Goal: Use online tool/utility: Utilize a website feature to perform a specific function

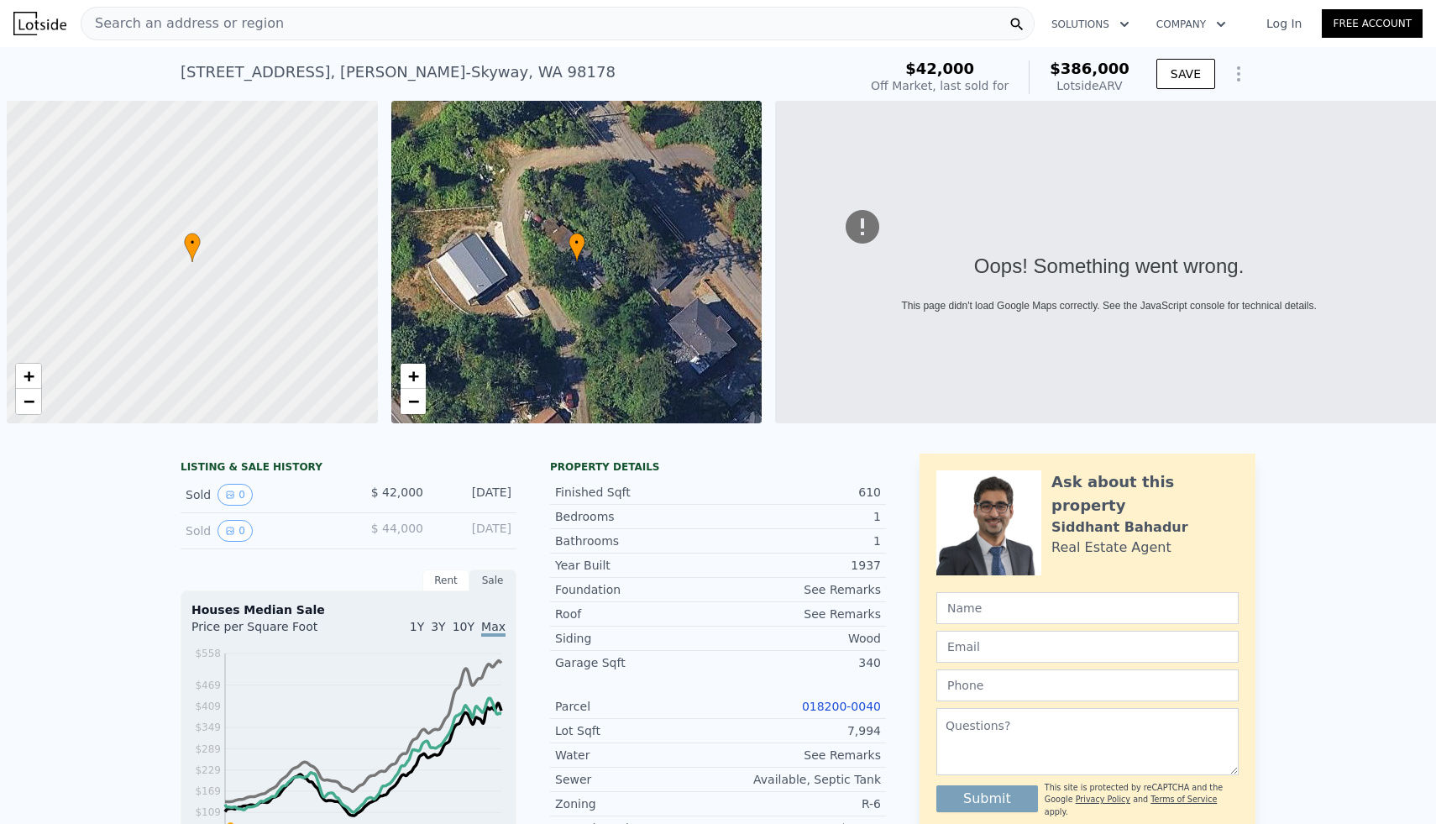
scroll to position [0, 7]
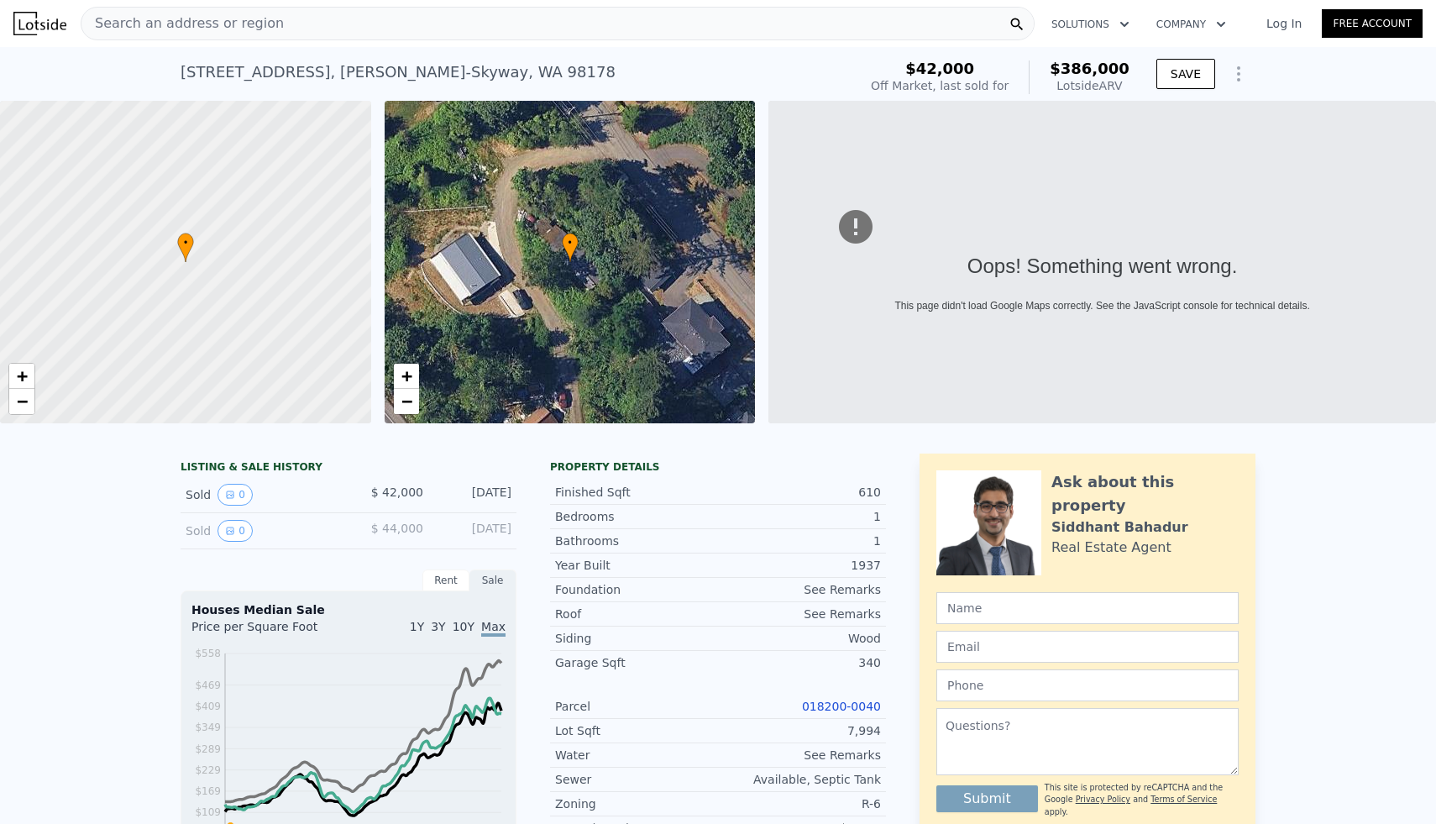
click at [445, 31] on div "Search an address or region" at bounding box center [558, 24] width 954 height 34
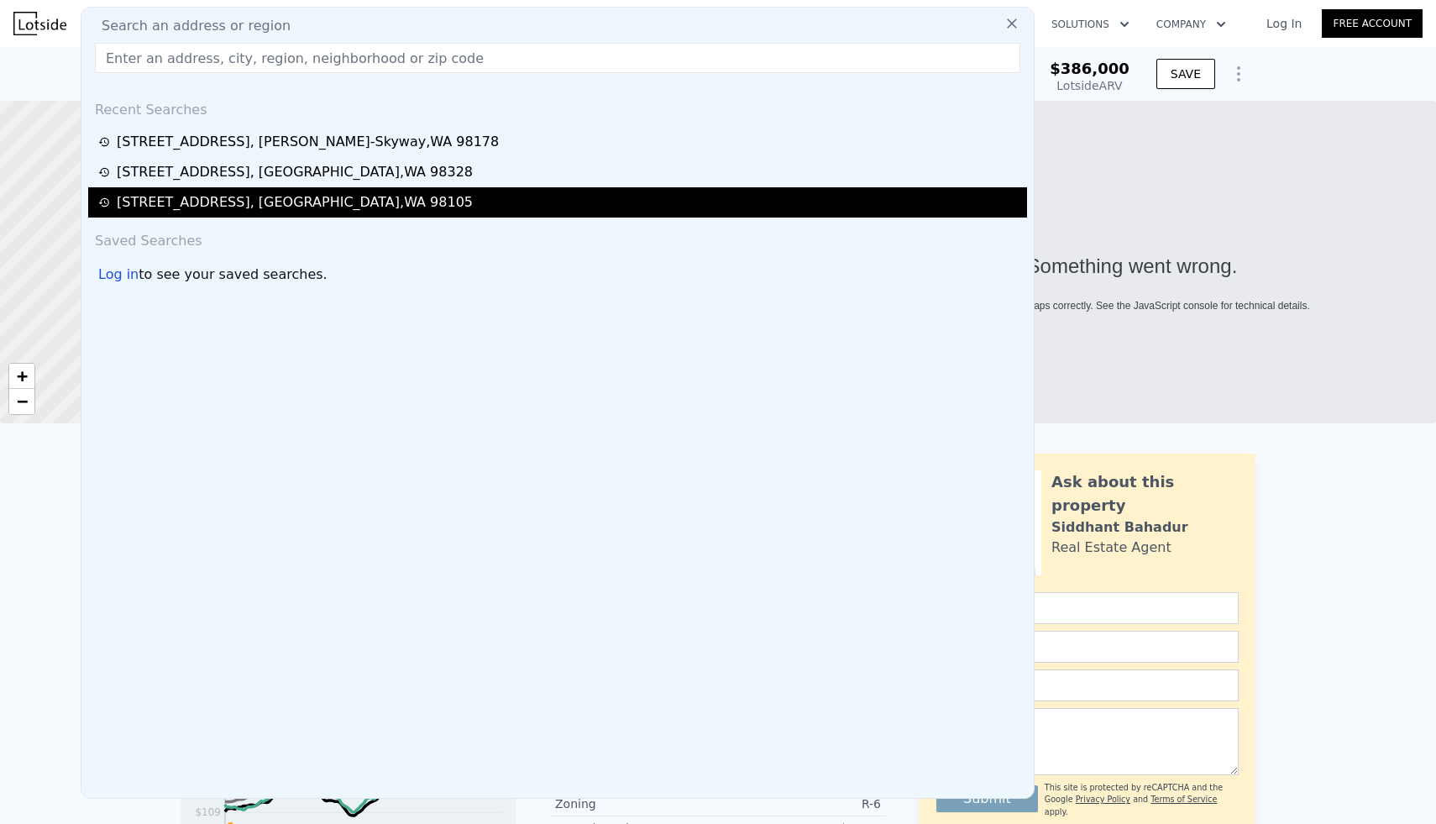
click at [250, 202] on div "[STREET_ADDRESS]" at bounding box center [295, 202] width 356 height 20
type input "3"
type input "5"
type input "1"
type input "2.75"
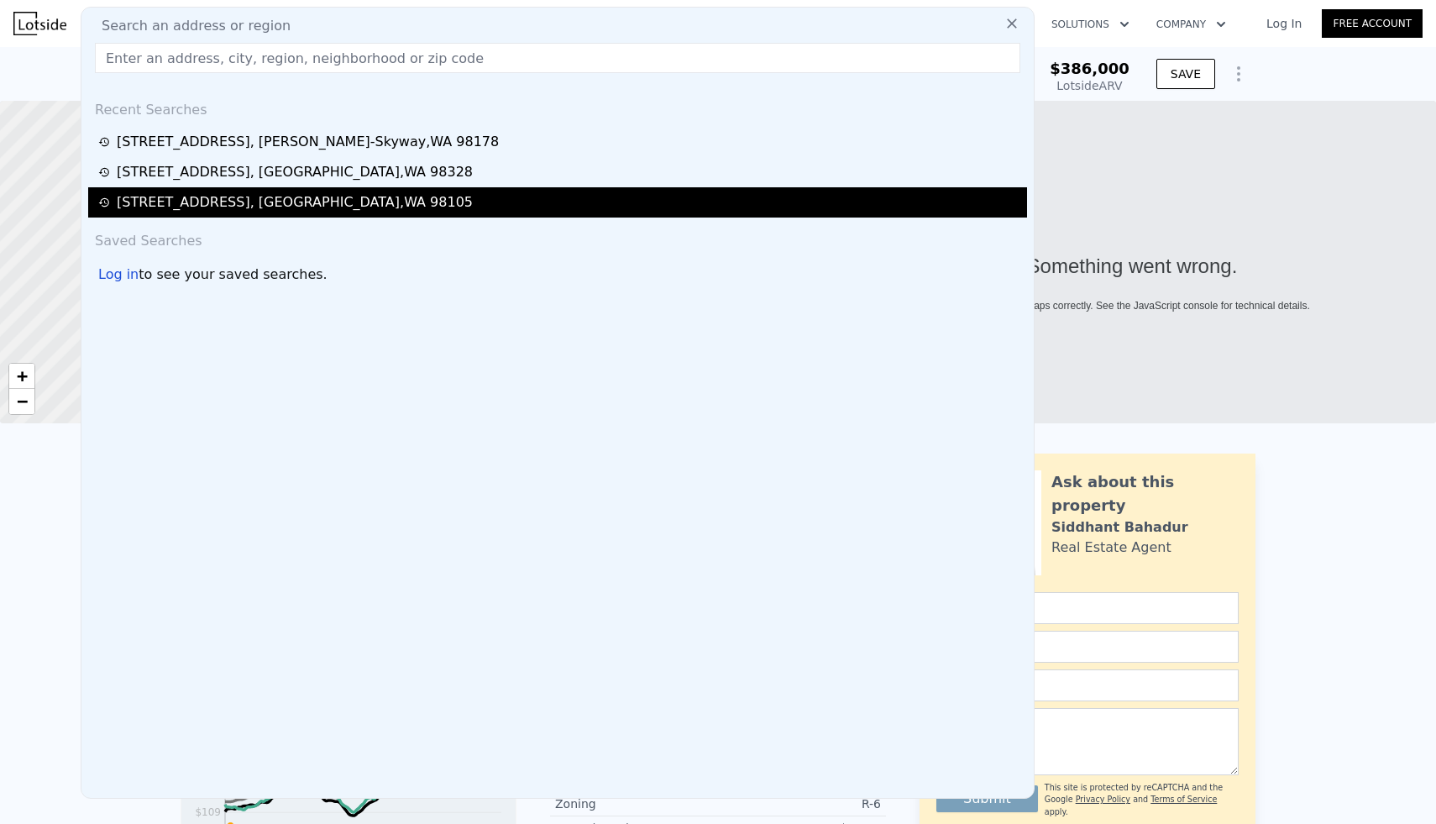
type input "1360"
type input "2600"
type input "3300"
type input "5292"
type input "$ 1,318,000"
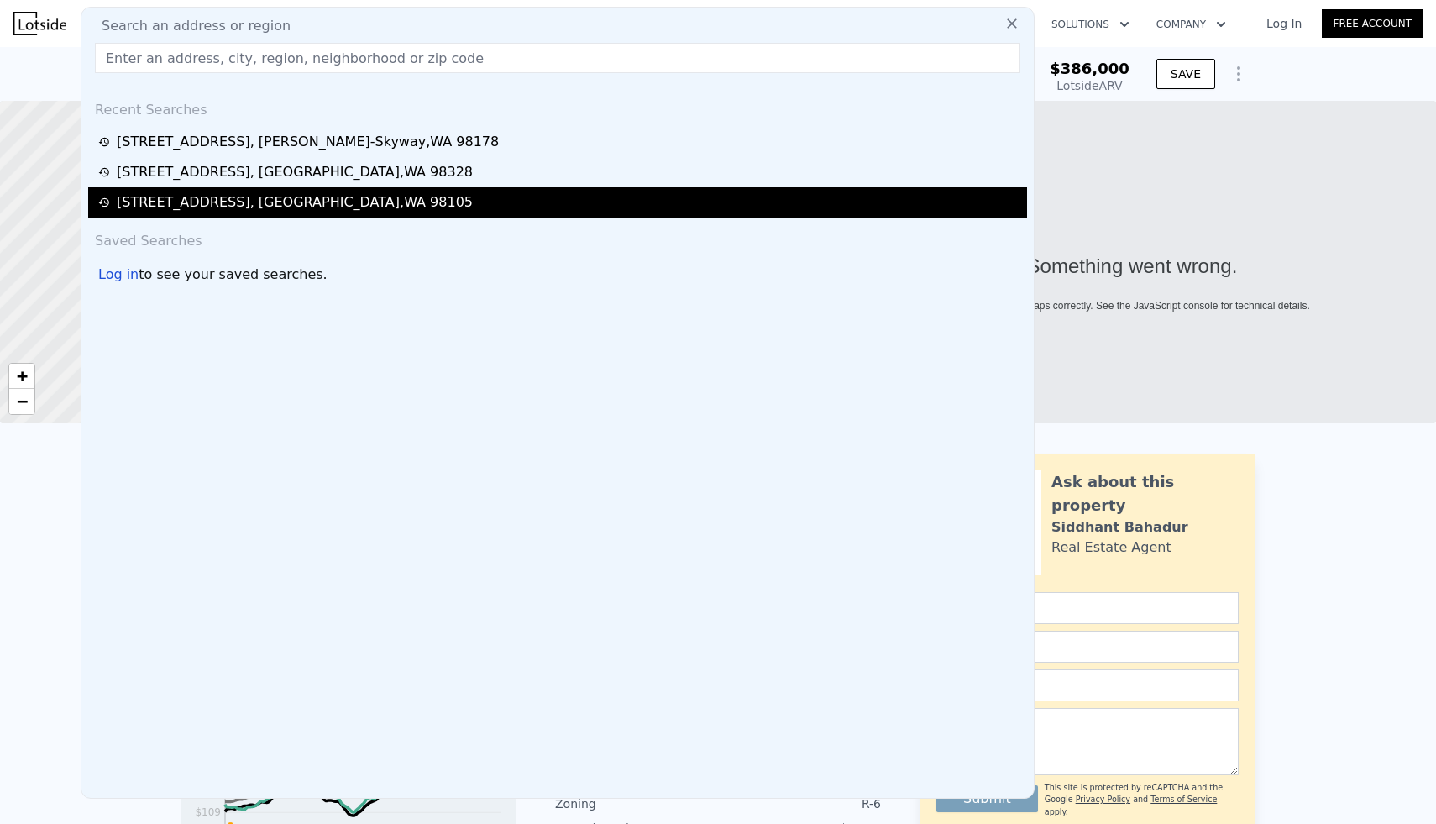
type input "8"
type input "$ 30,005"
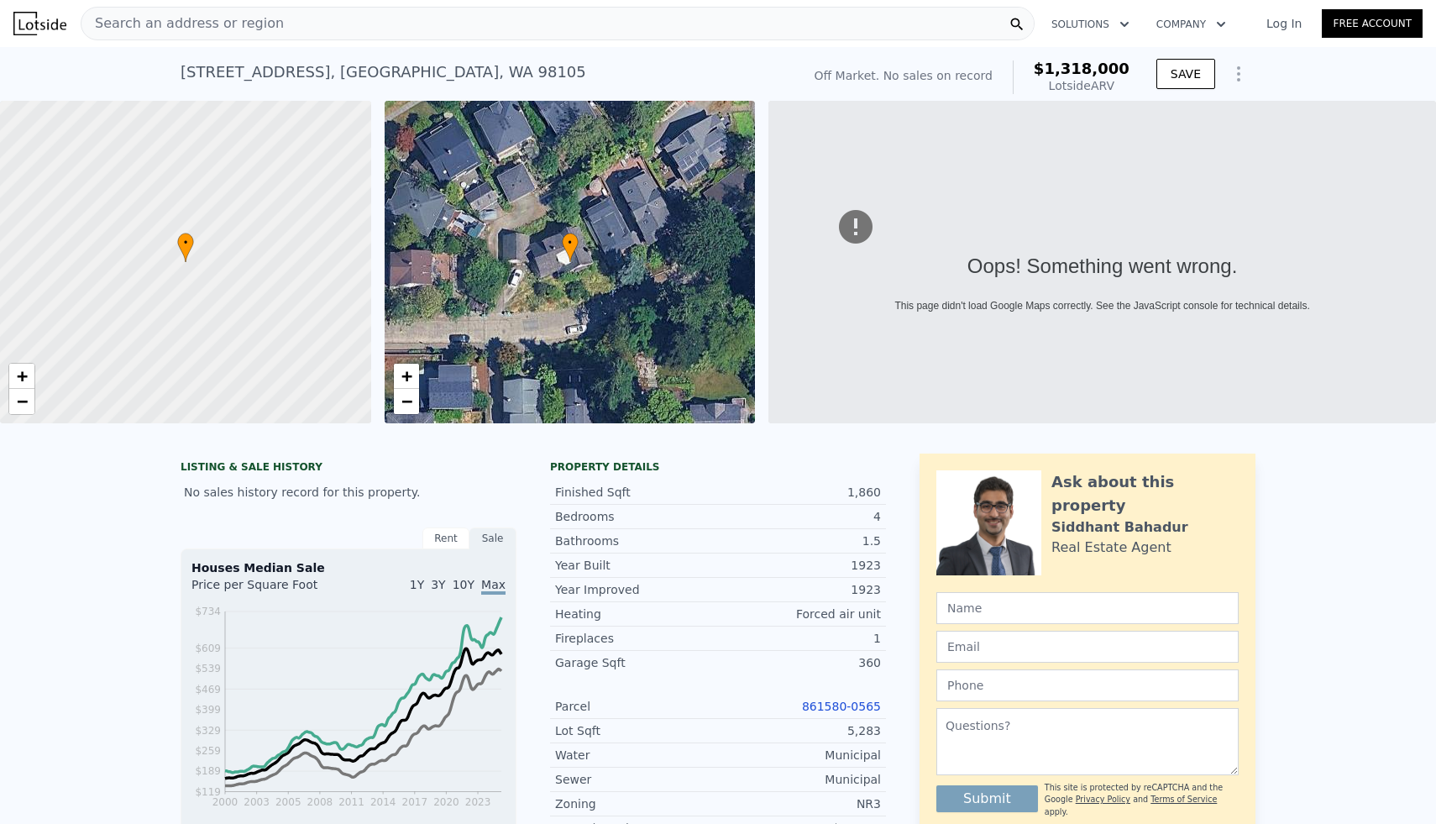
click at [1236, 79] on icon "Show Options" at bounding box center [1239, 74] width 20 height 20
click at [1198, 109] on div "Edit Structure" at bounding box center [1162, 118] width 188 height 34
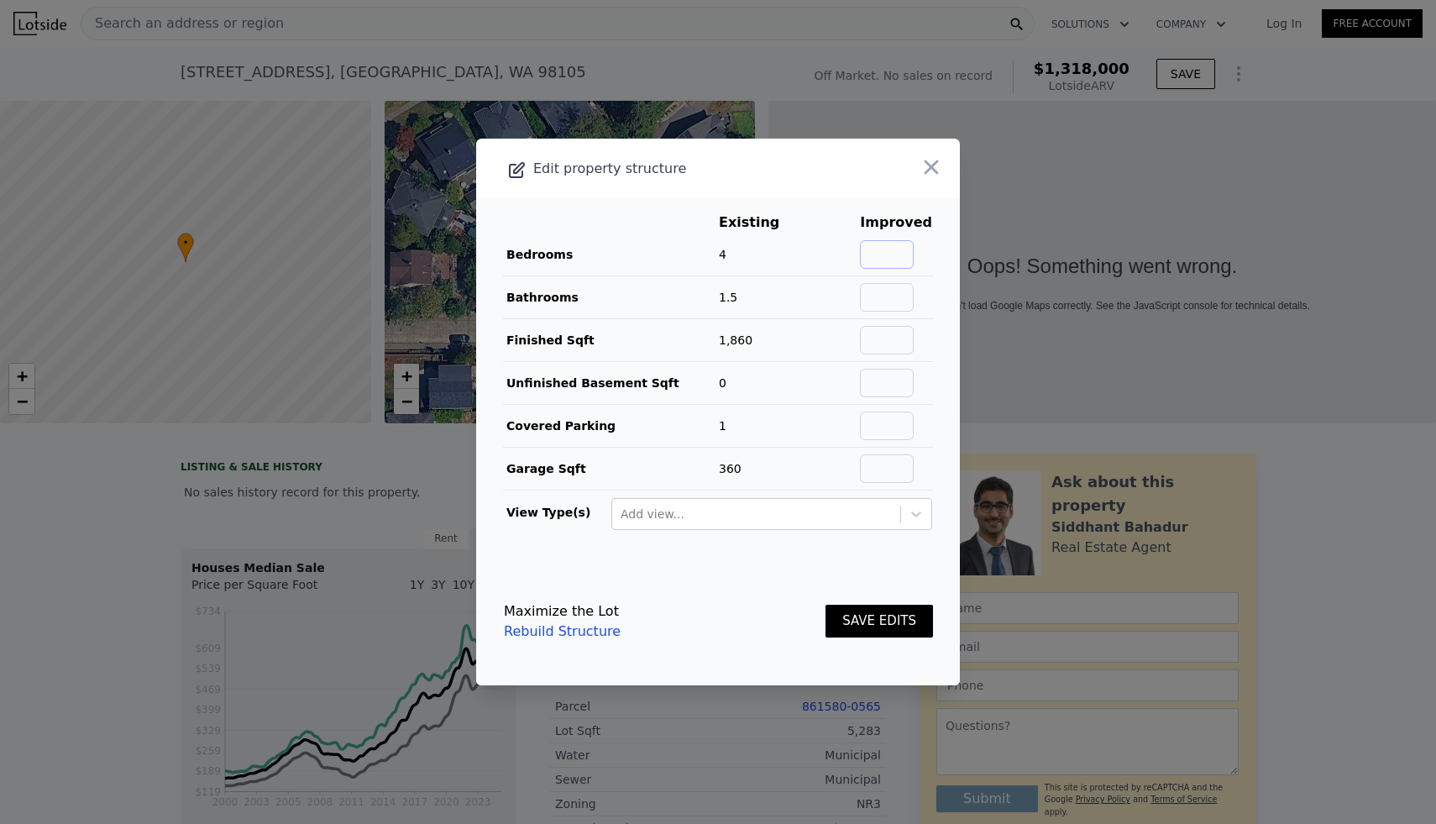
click at [901, 248] on input "text" at bounding box center [887, 254] width 54 height 29
type input "4"
click at [896, 286] on input "text" at bounding box center [887, 297] width 54 height 29
type input "1.5"
click at [882, 338] on input "text" at bounding box center [887, 340] width 54 height 29
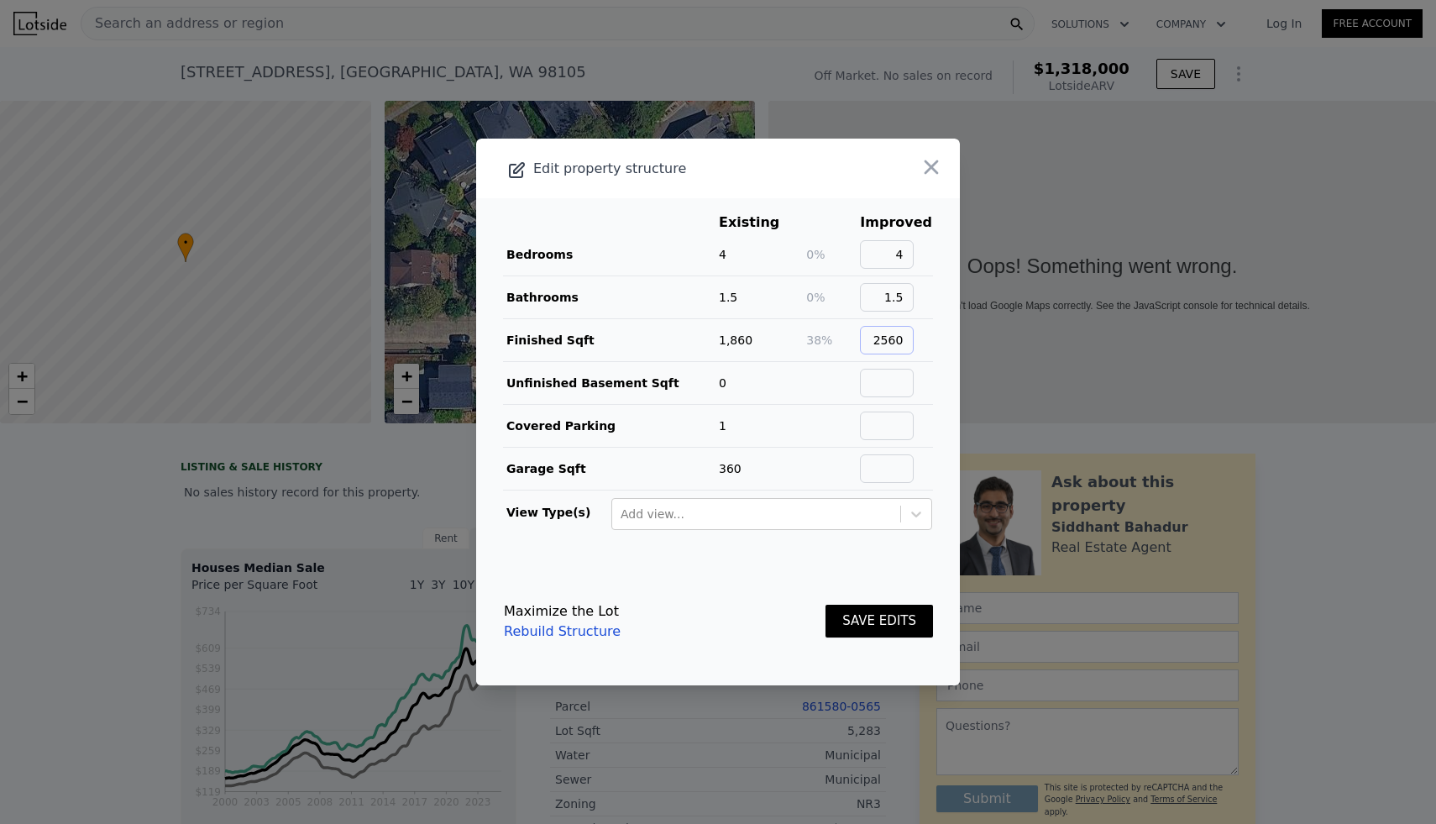
type input "2560"
click at [882, 606] on button "SAVE EDITS" at bounding box center [880, 621] width 108 height 33
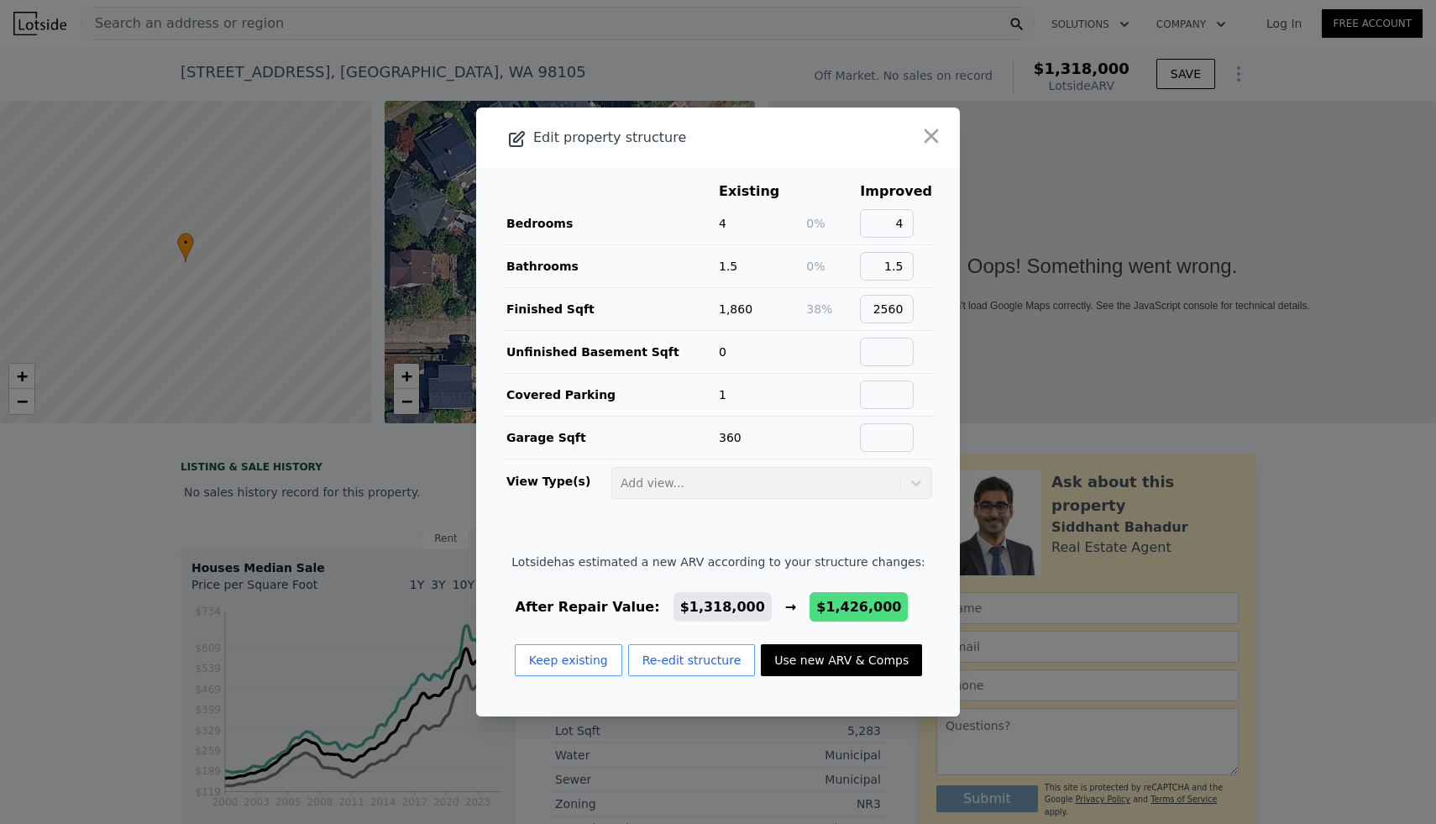
click at [837, 659] on button "Use new ARV & Comps" at bounding box center [841, 660] width 161 height 32
type input "9"
type input "1.5"
type input "3.25"
type input "2060"
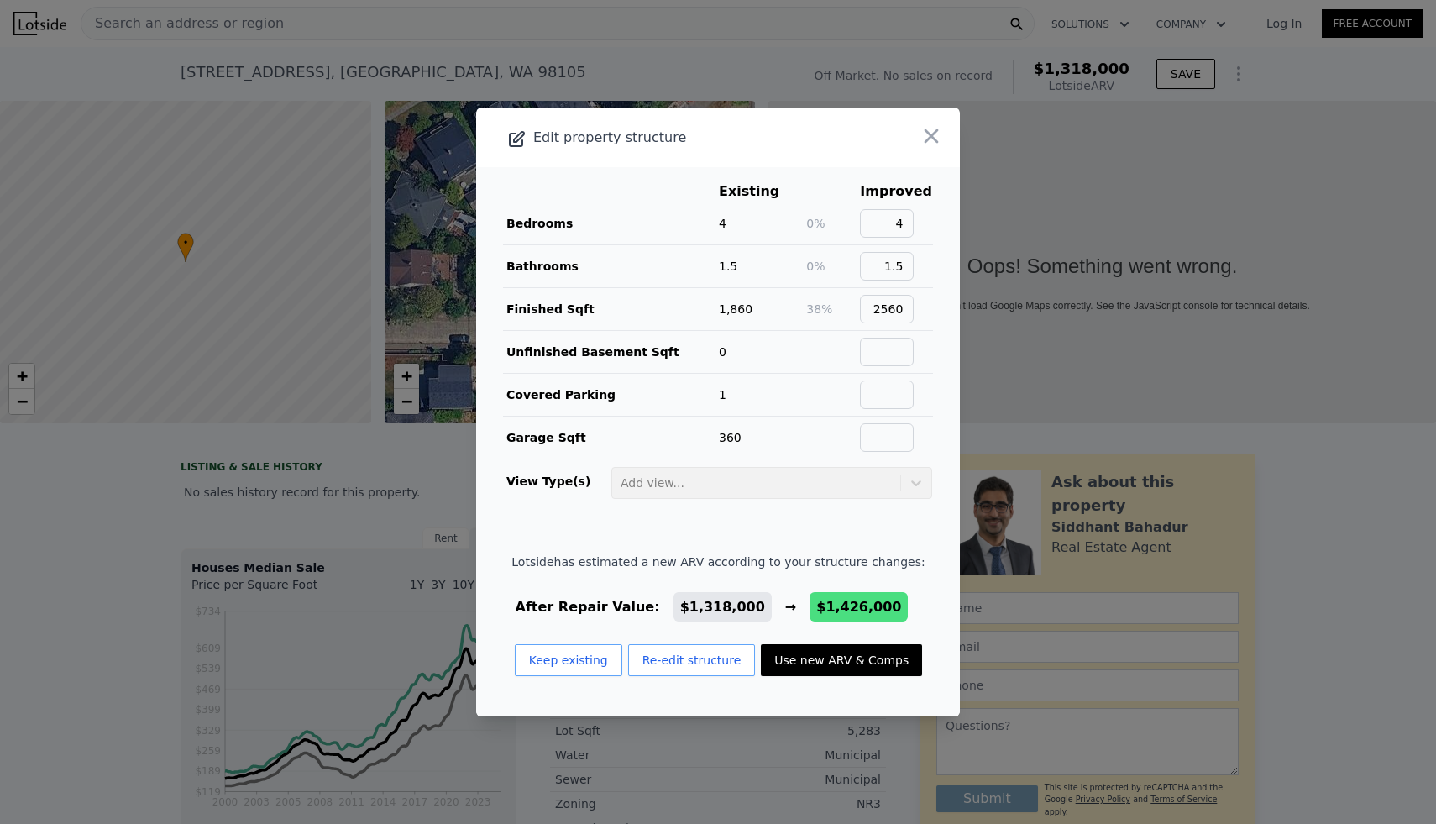
type input "3030"
type input "3220"
type input "4720"
type input "$ 1,426,000"
type input "$ 130,034"
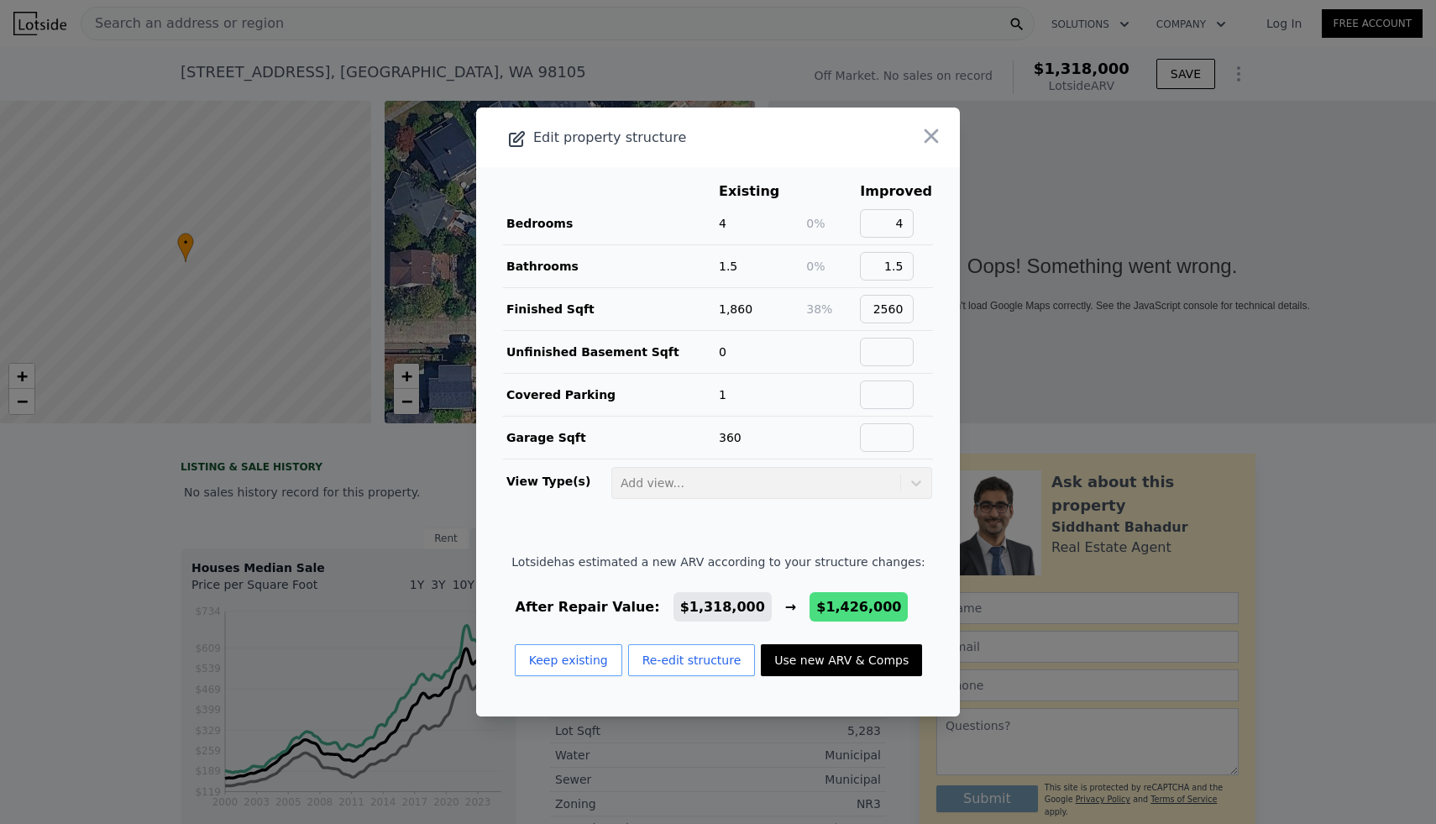
checkbox input "false"
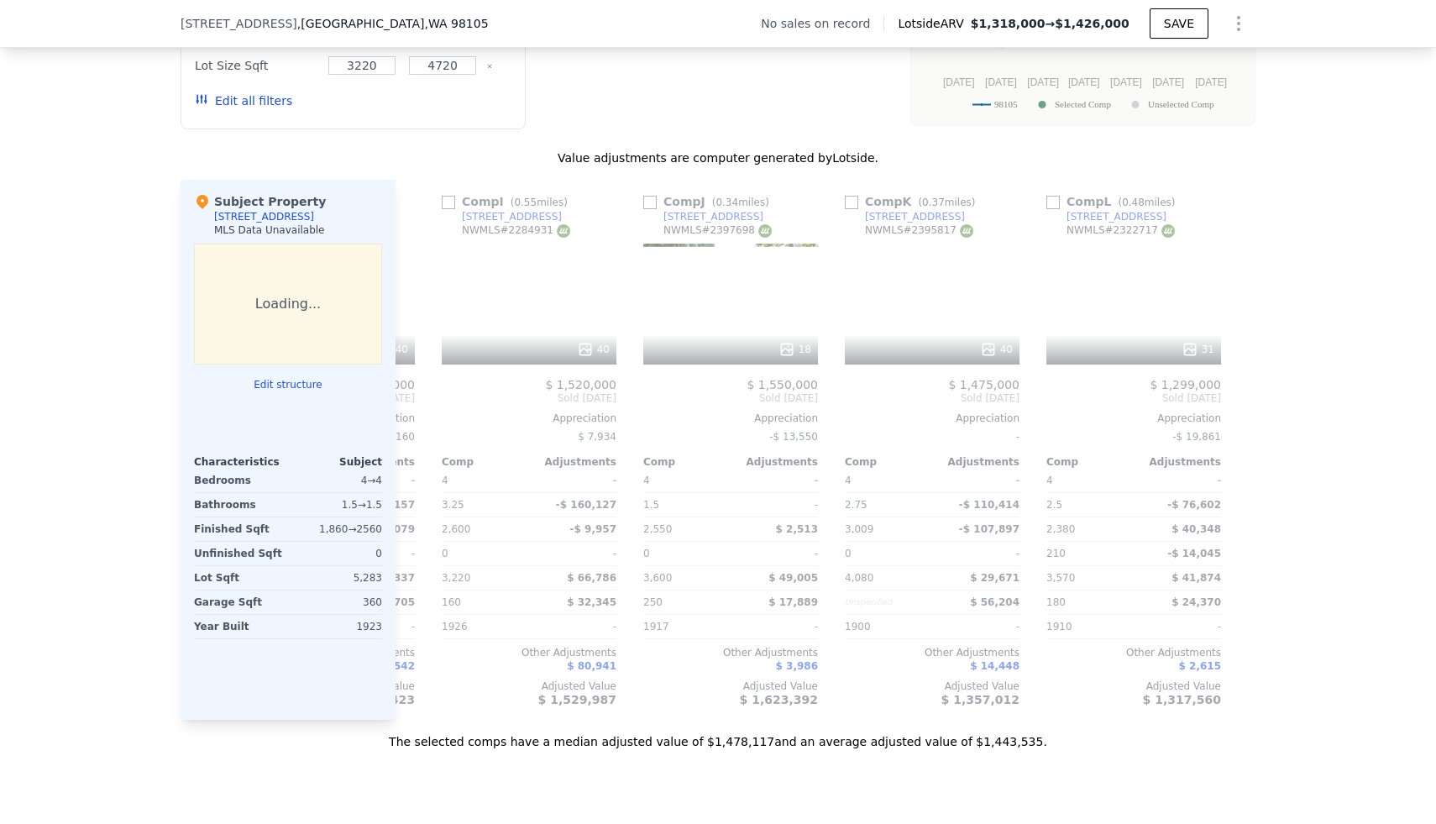
scroll to position [0, 1599]
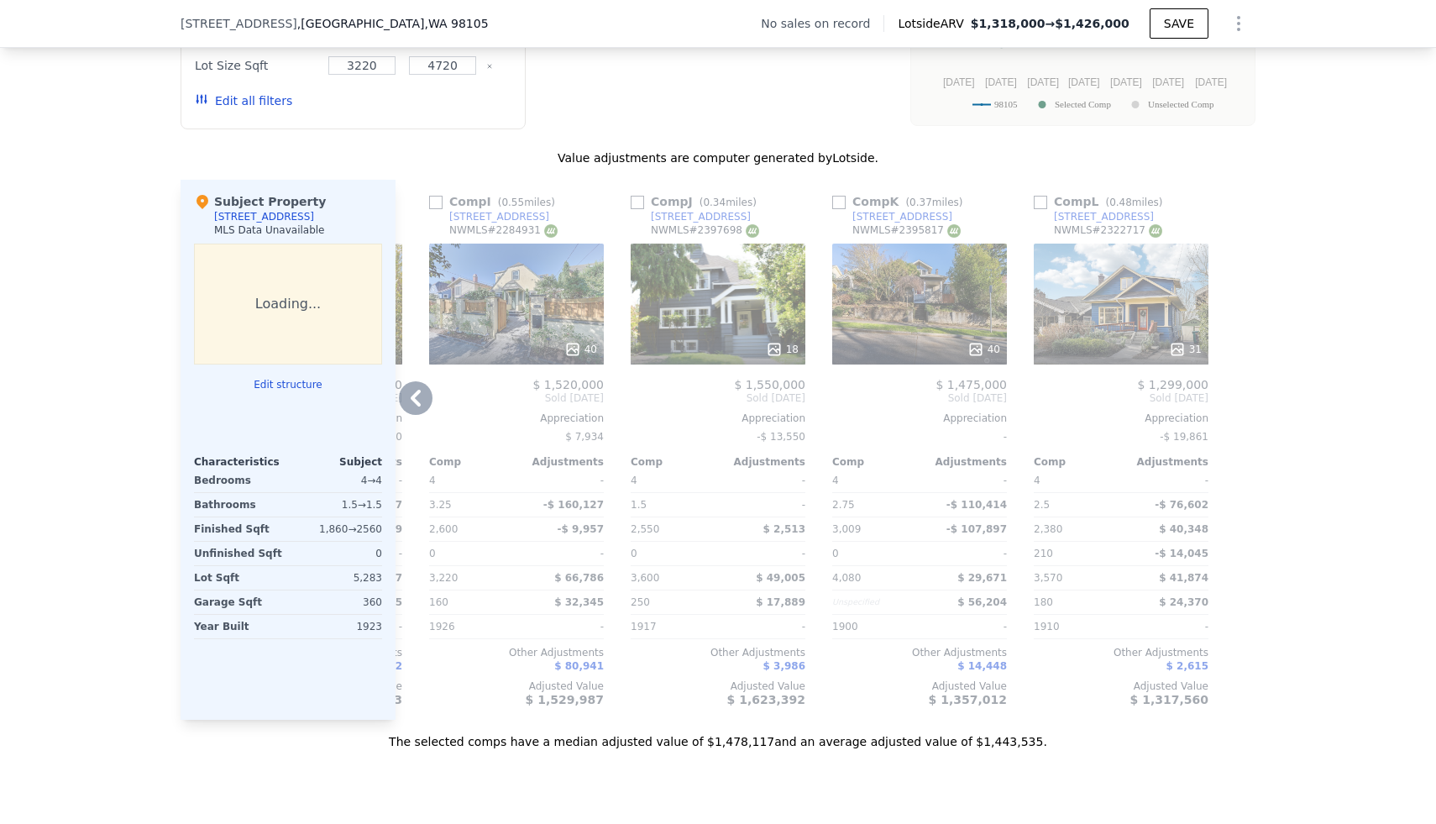
click at [986, 353] on div "40" at bounding box center [984, 349] width 33 height 17
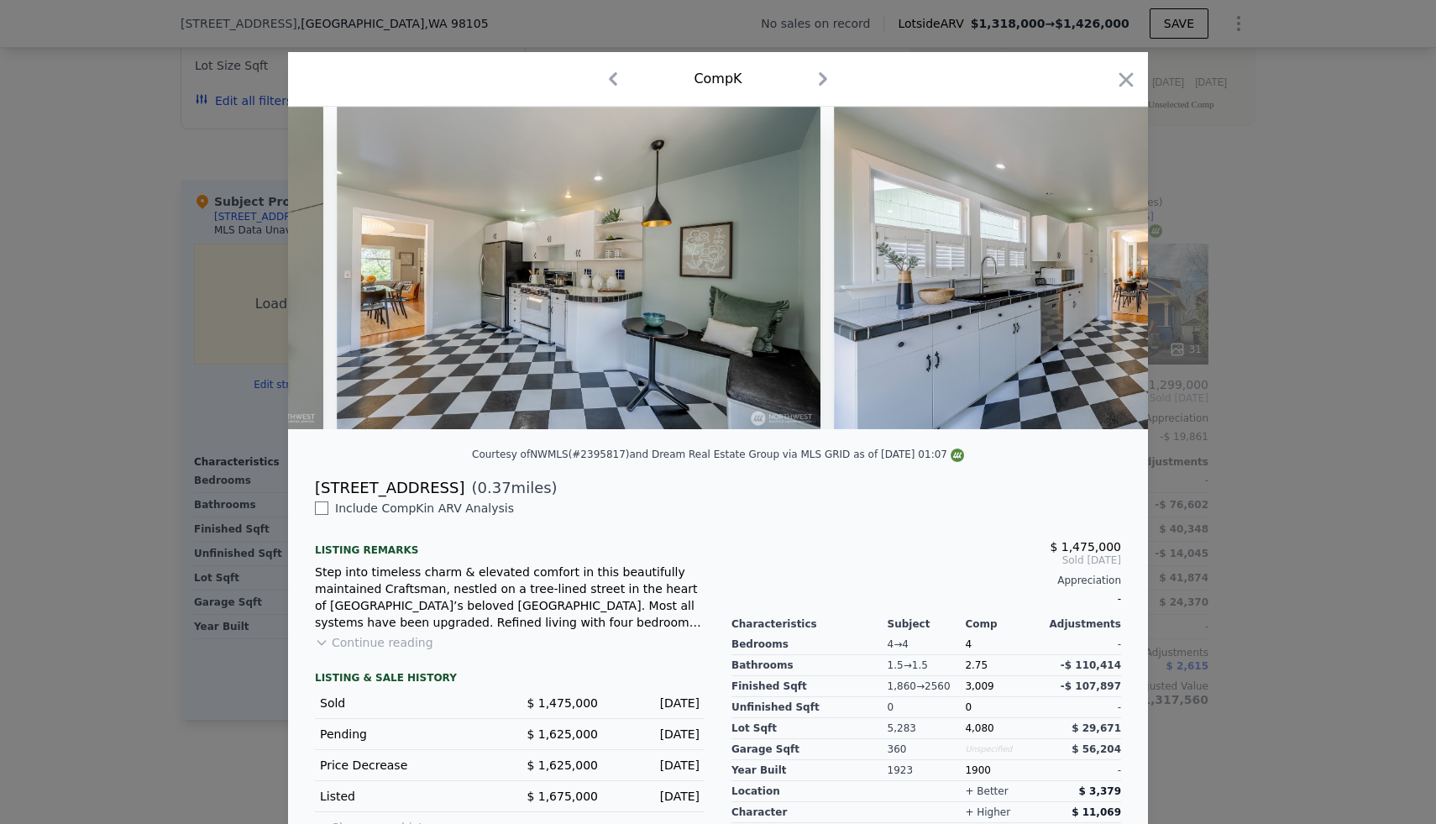
scroll to position [0, 14531]
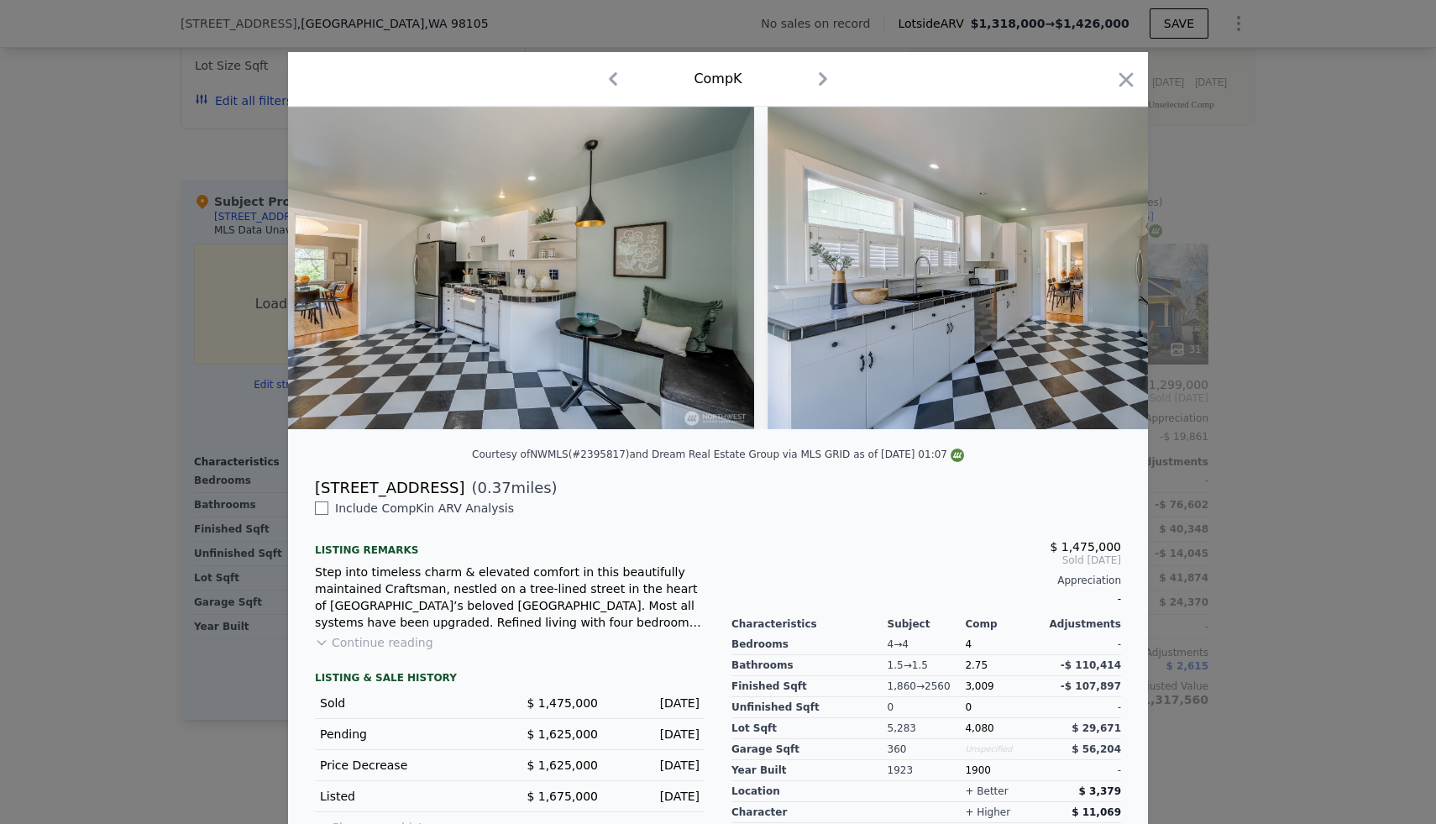
click at [1283, 328] on div at bounding box center [718, 412] width 1436 height 824
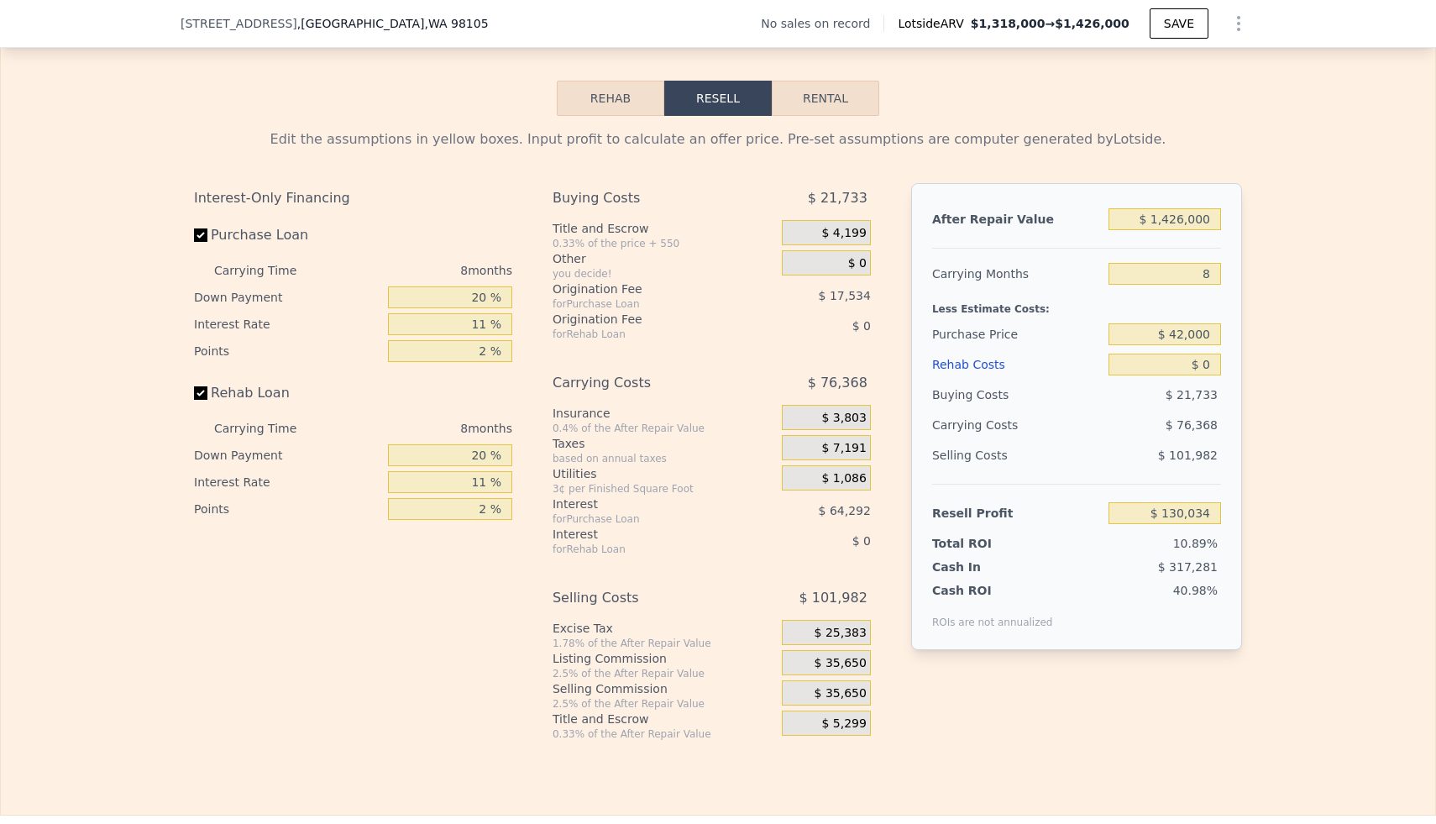
scroll to position [2426, 0]
click at [1187, 224] on input "$ 1,426,000" at bounding box center [1165, 218] width 113 height 22
type input "$ 1"
type input "-$ 1,190,730"
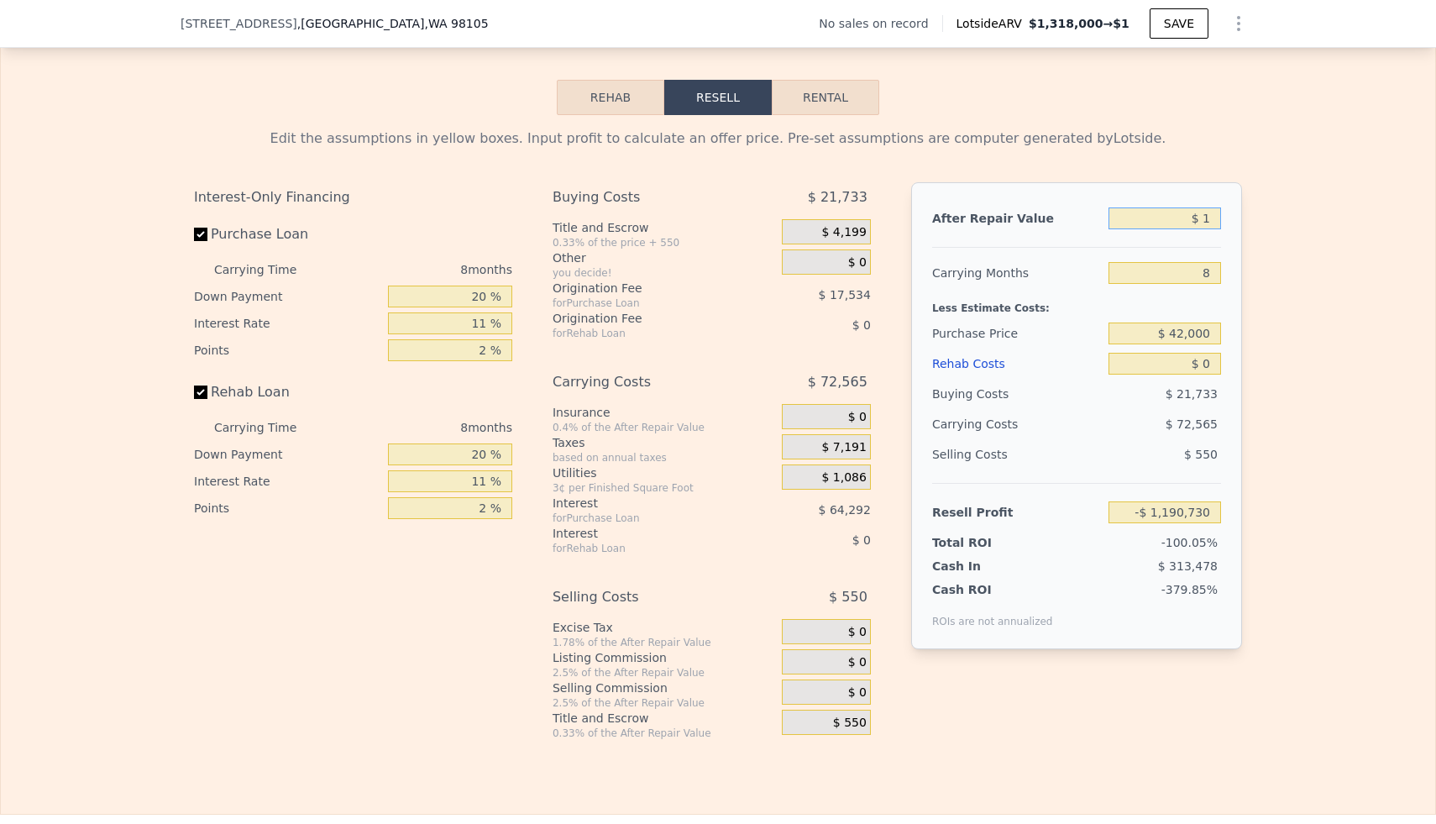
type input "$ 15"
type input "-$ 1,190,716"
type input "$ 150"
type input "-$ 1,190,592"
type input "$ 1,500"
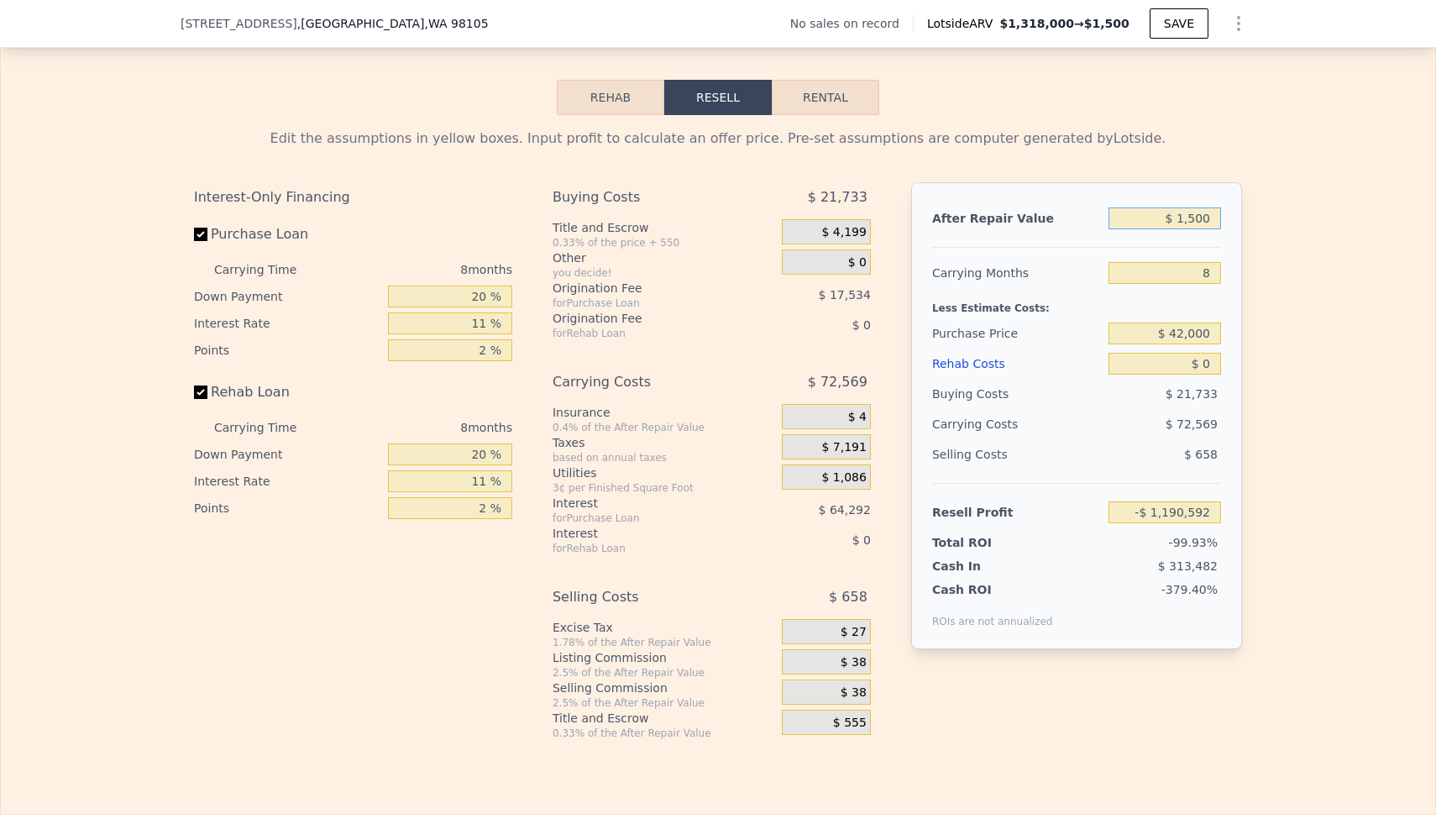
type input "-$ 1,189,343"
type input "$ 15,000"
type input "-$ 1,176,838"
type input "$ 150,000"
type input "-$ 1,051,801"
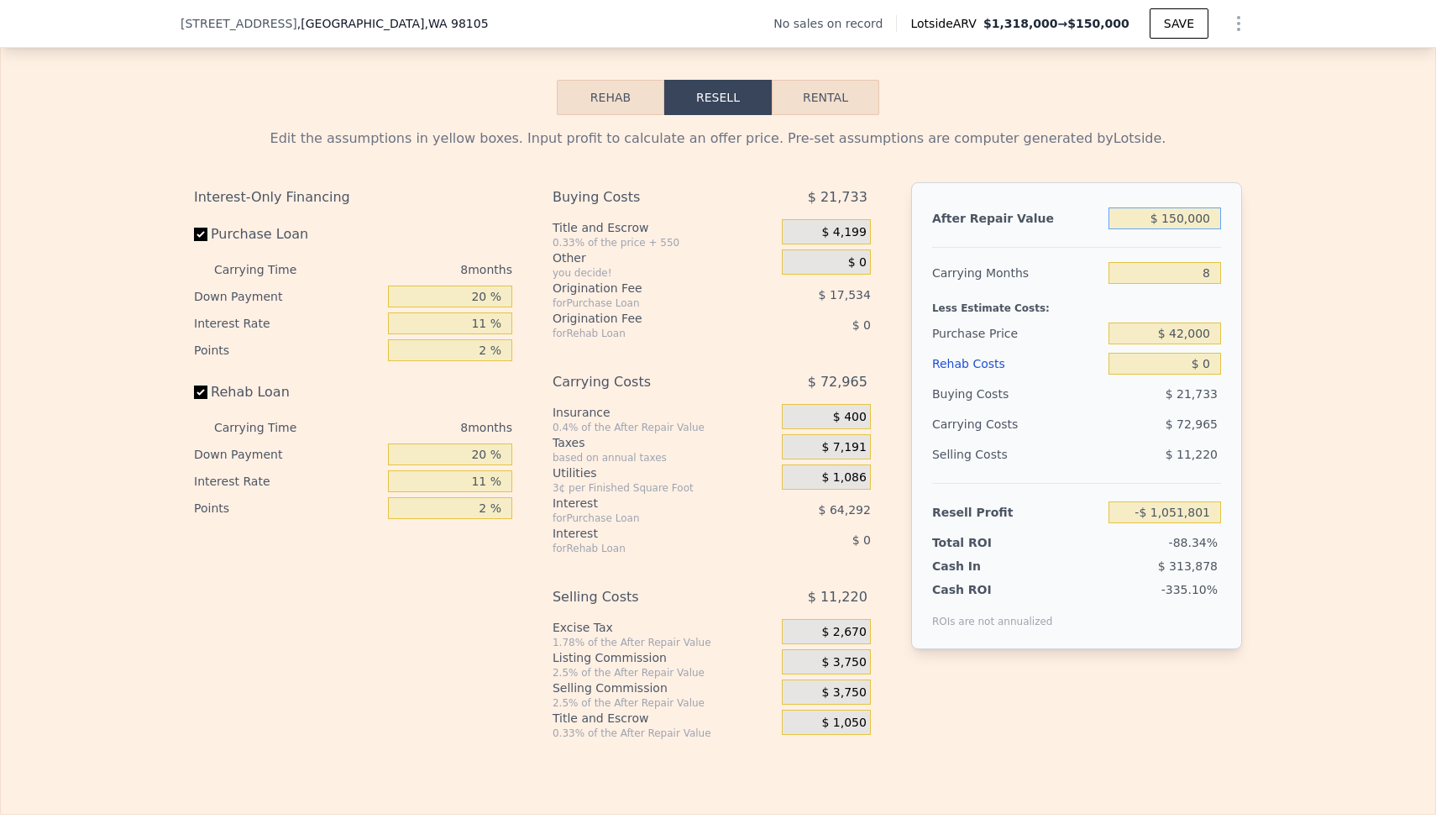
type input "$ 1,500,000"
type input "$ 198,574"
type input "$ 1,500,000"
click at [1189, 336] on input "$ 42,000" at bounding box center [1165, 334] width 113 height 22
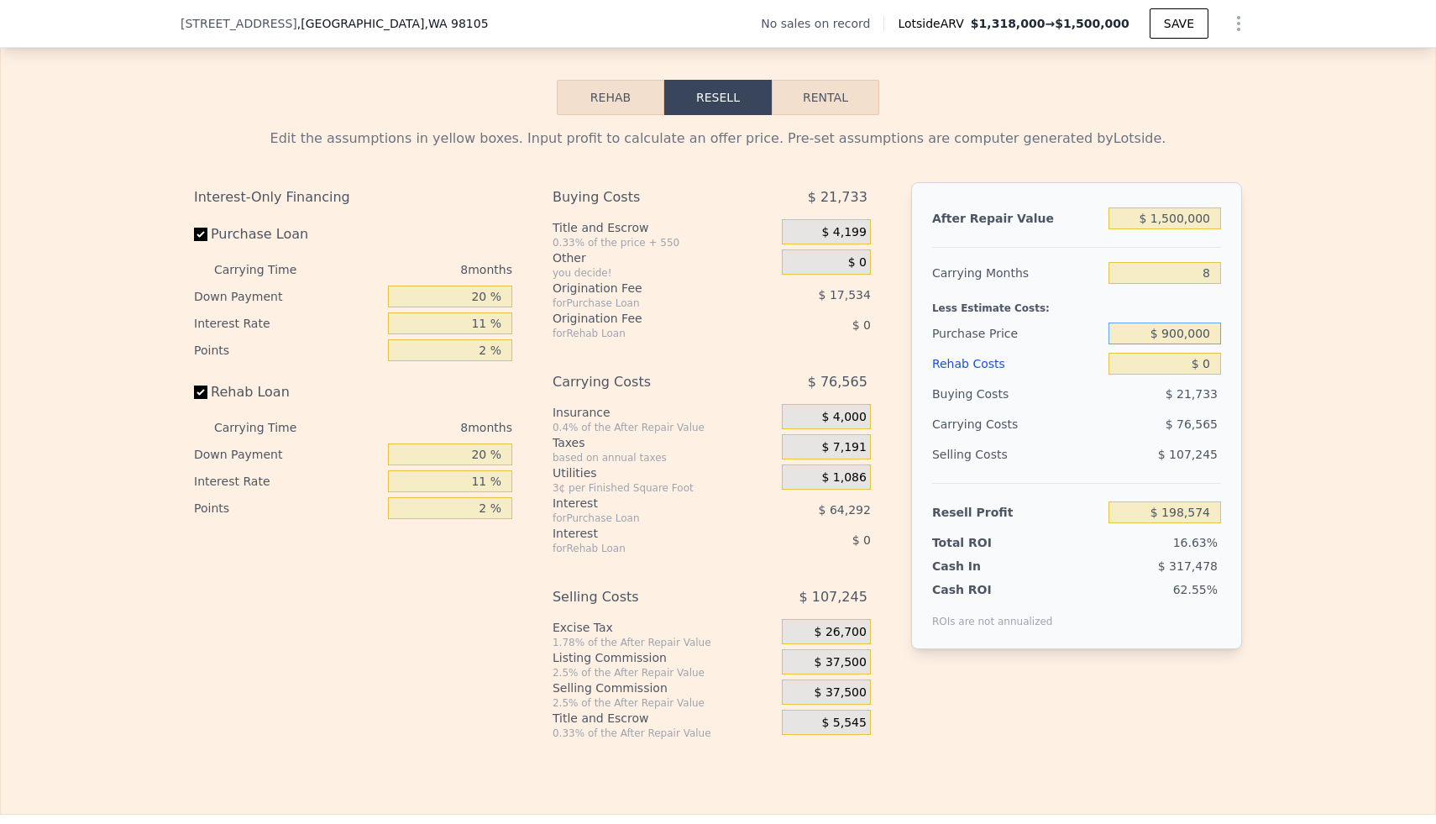
type input "$ 900,000"
click at [1204, 367] on input "$ 0" at bounding box center [1165, 364] width 113 height 22
type input "$ 409,731"
type input "$ 200"
type input "$ 409,520"
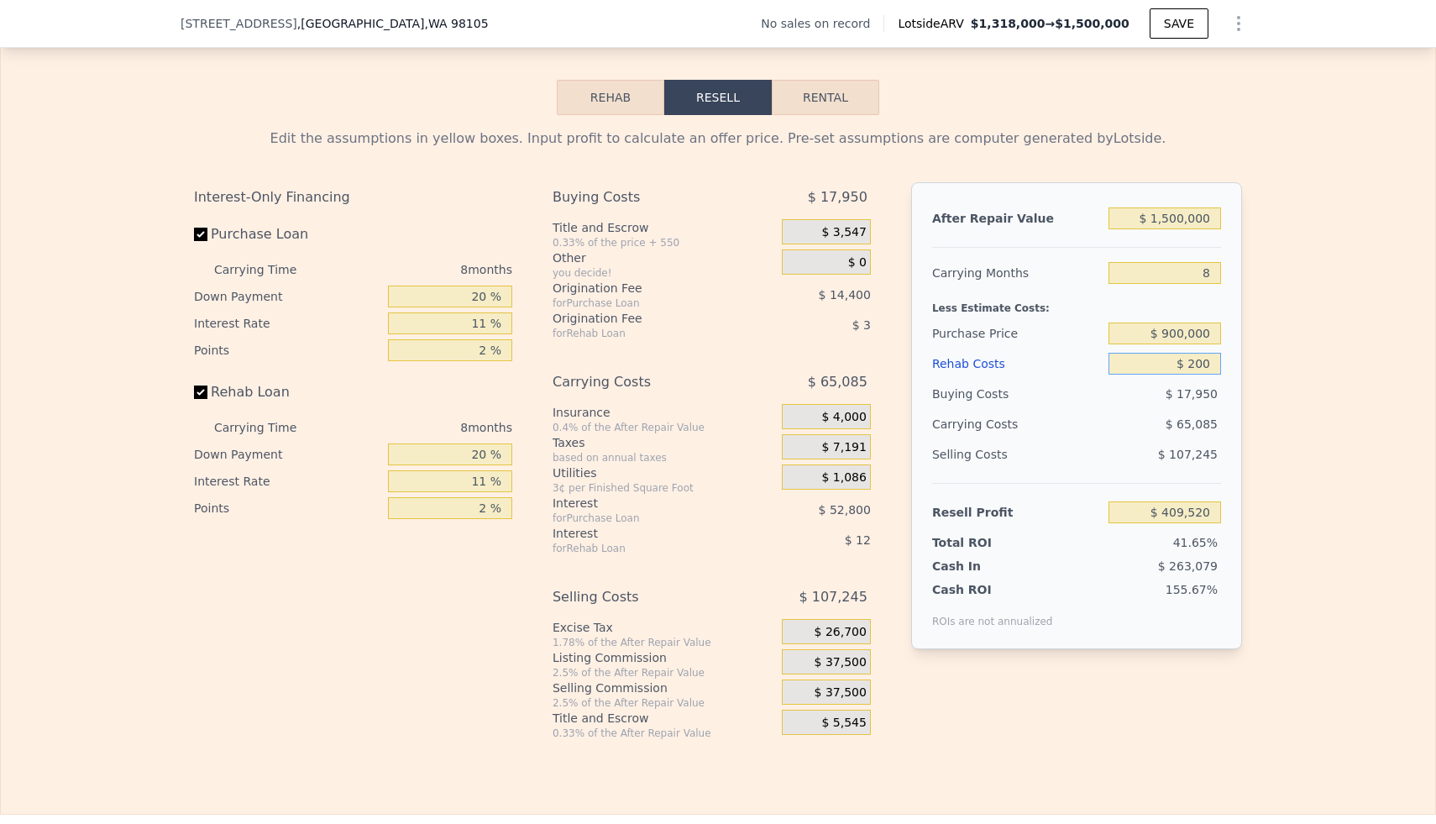
type input "$ 2,000"
type input "$ 407,579"
type input "$ 20,000"
type input "$ 388,235"
type input "$ 200,000"
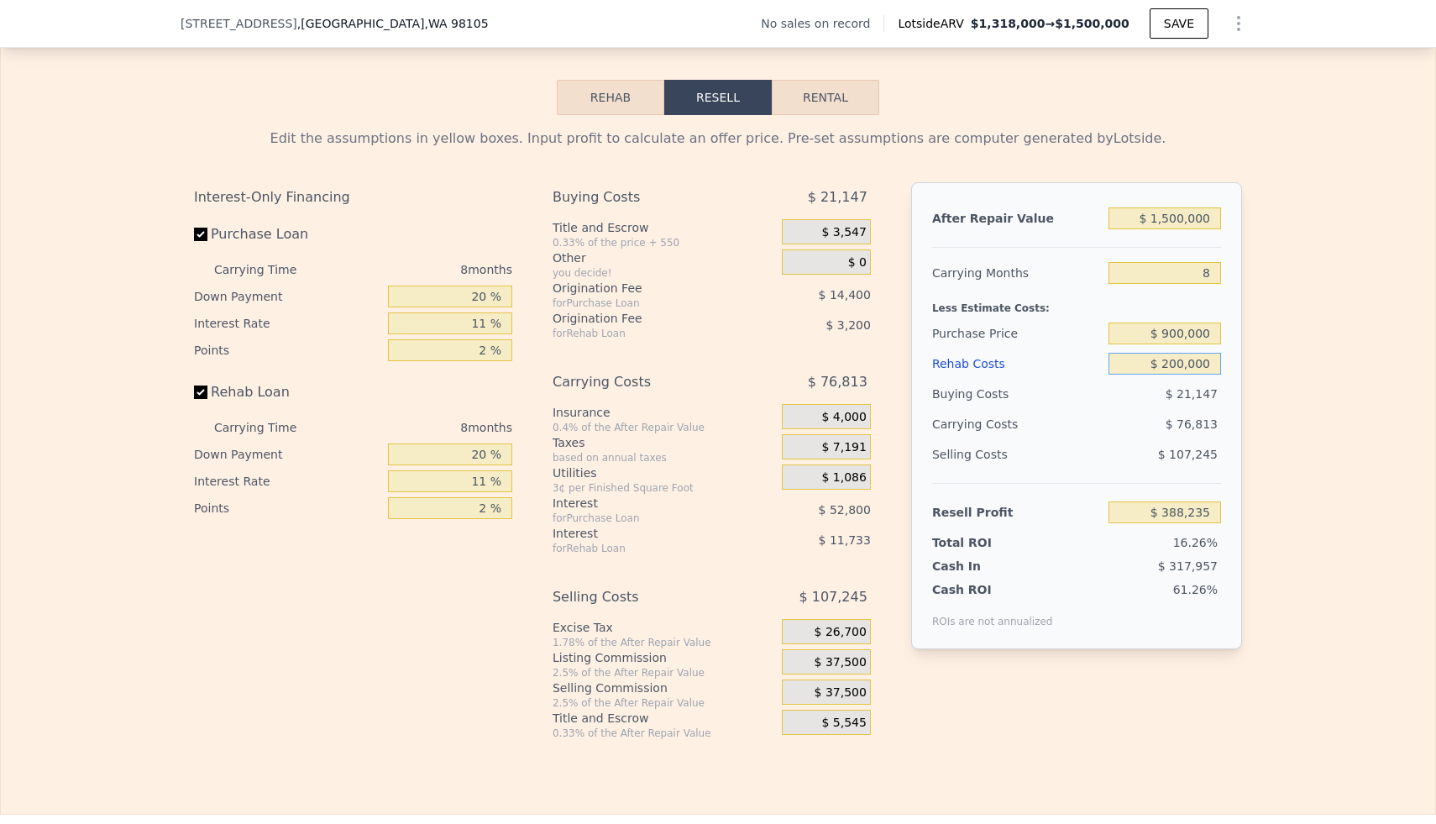
type input "$ 194,795"
type input "$ 200,000"
click at [1288, 411] on div "Edit the assumptions in yellow boxes. Input profit to calculate an offer price.…" at bounding box center [718, 427] width 1435 height 625
type input "5"
type input "1"
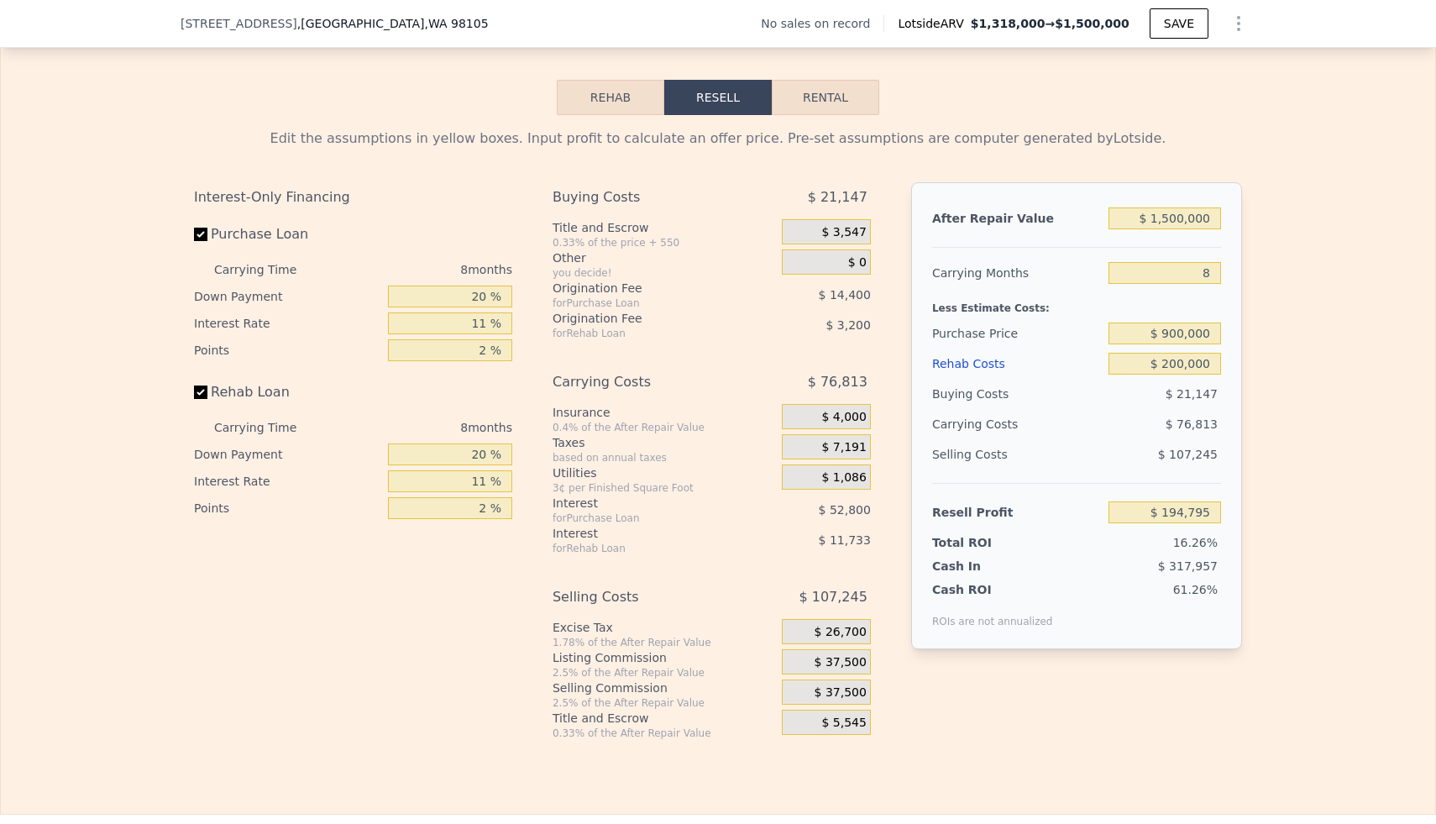
type input "2.75"
type input "1360"
type input "2600"
type input "3300"
type input "5292"
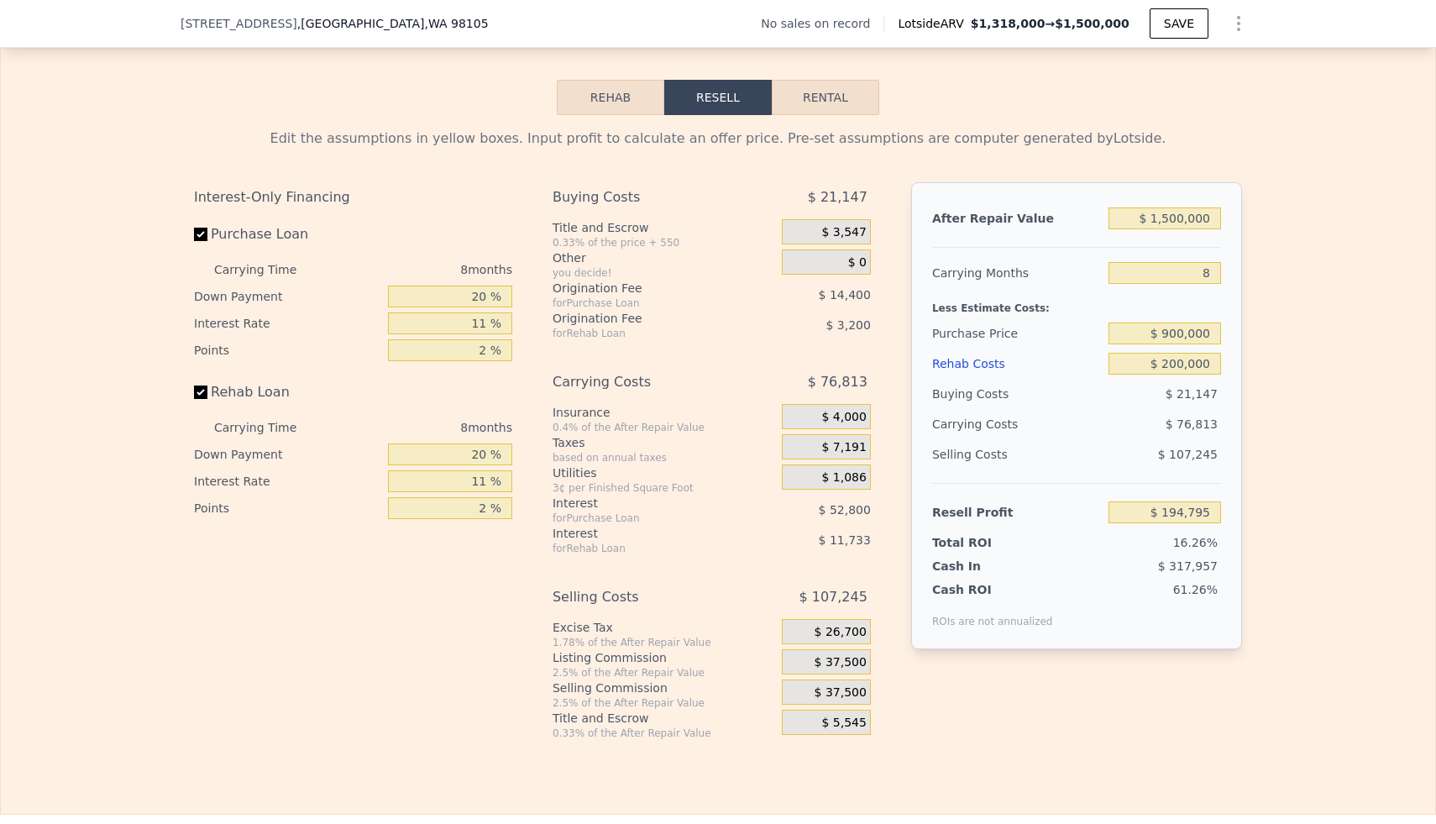
type input "$ 1,318,000"
type input "$ 0"
type input "$ 30,005"
checkbox input "true"
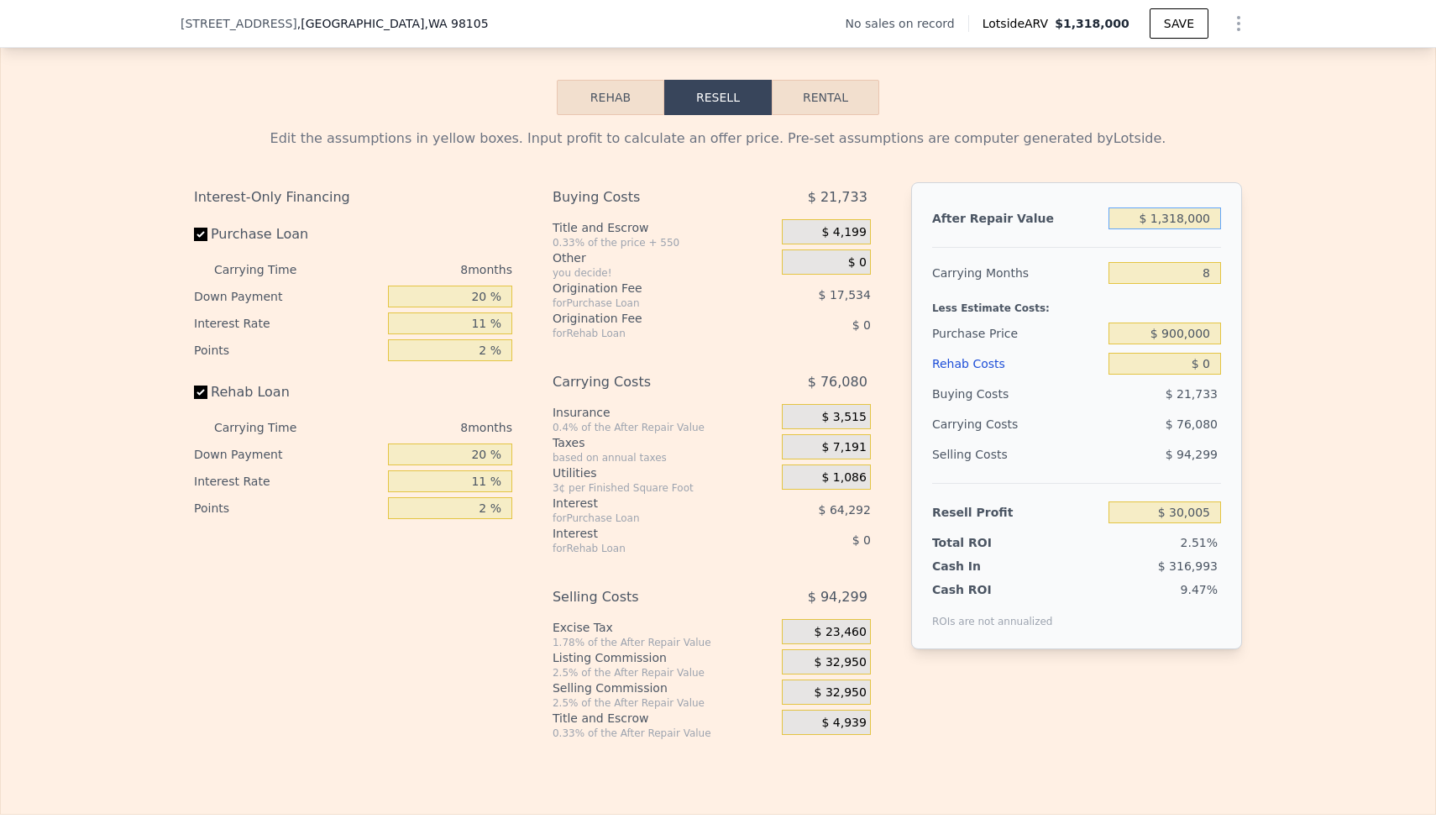
click at [1188, 218] on input "$ 1,318,000" at bounding box center [1165, 218] width 113 height 22
type input "$ 1"
type input "-$ 1,190,730"
type input "$ 15"
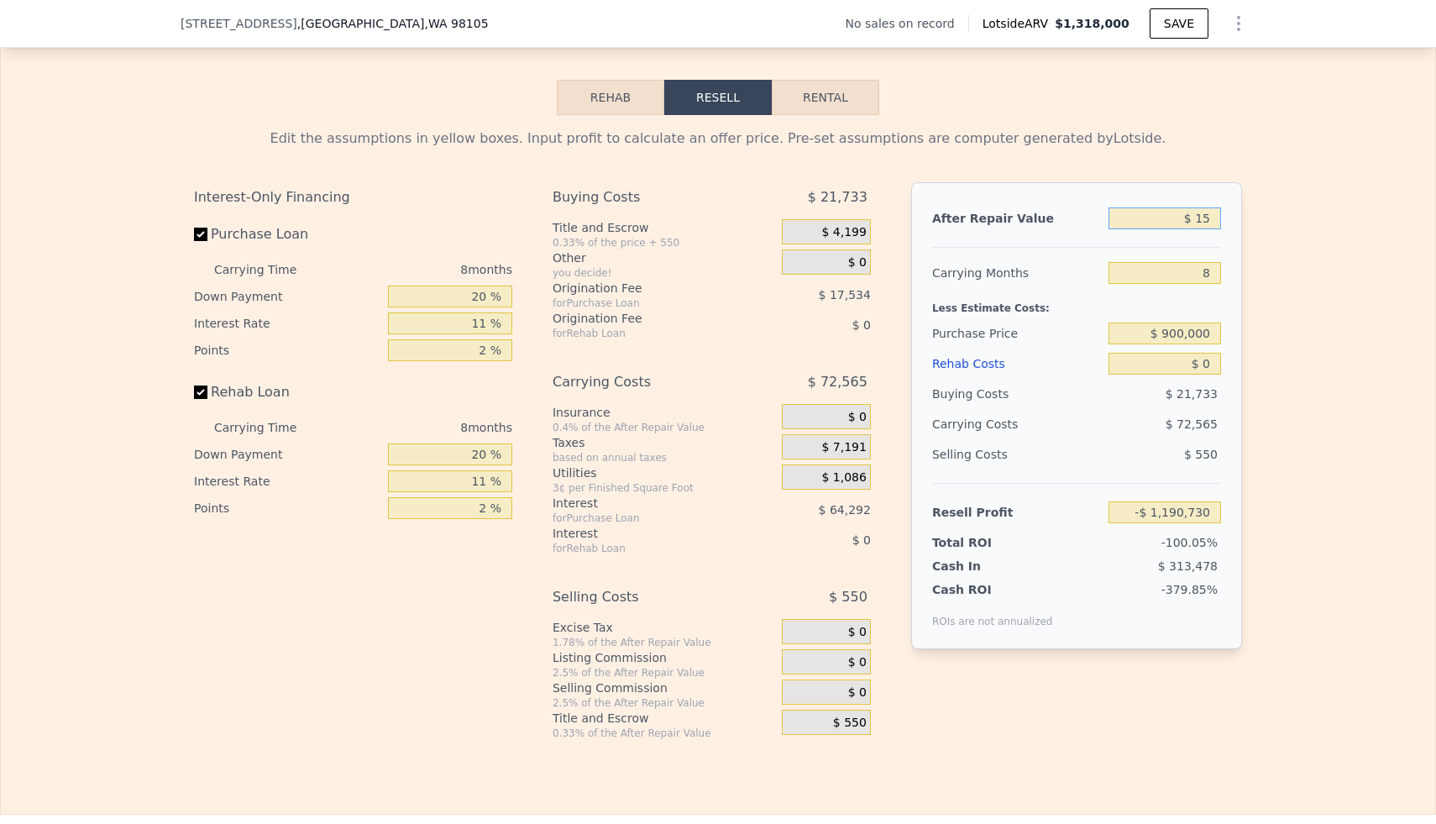
type input "-$ 1,190,716"
type input "$ 150"
type input "-$ 1,190,592"
type input "$ 1,500"
type input "-$ 1,189,343"
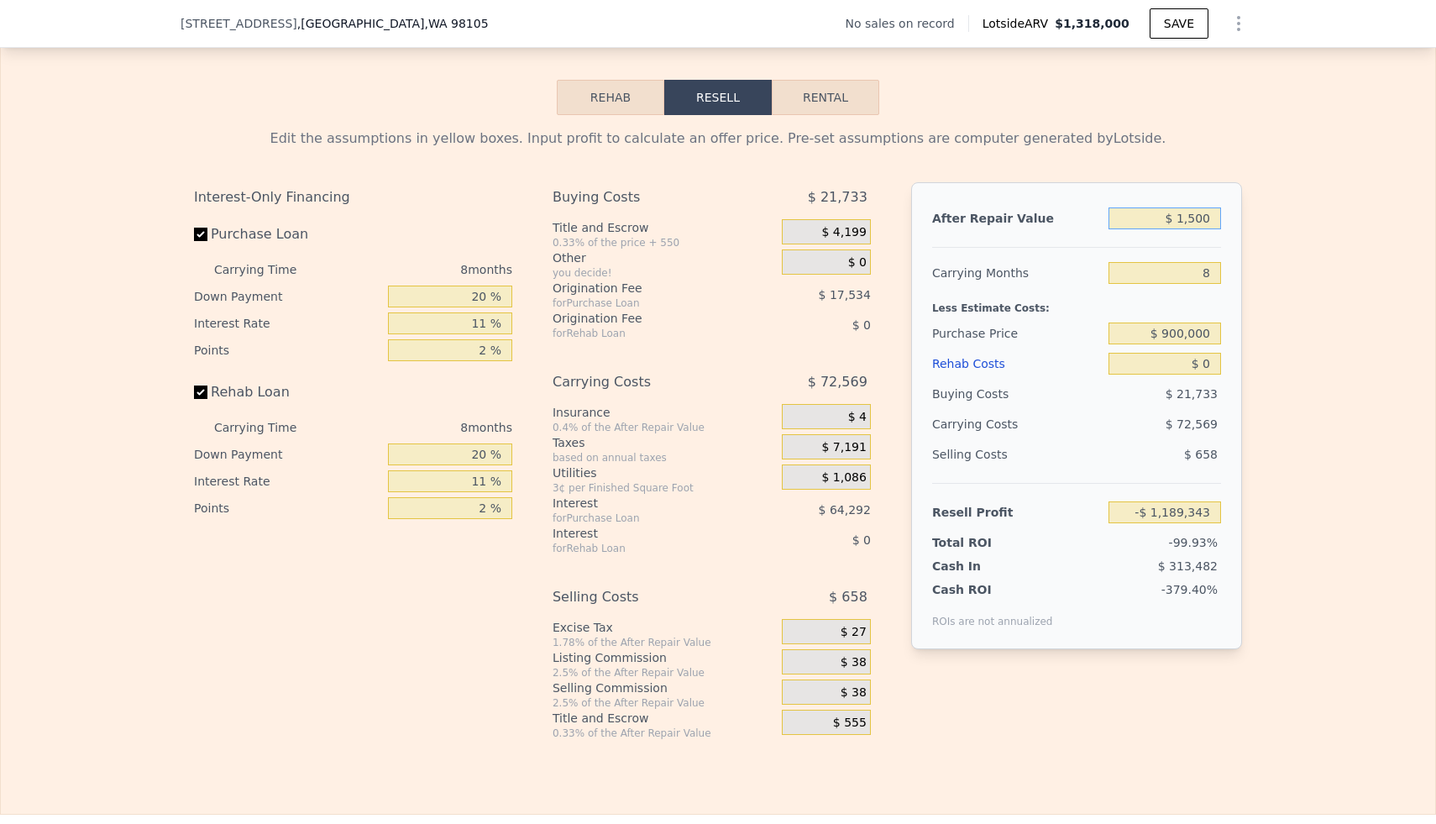
type input "$ 15,000"
type input "-$ 1,176,838"
type input "$ 150,000"
type input "-$ 1,051,801"
type input "$ 1,500,000"
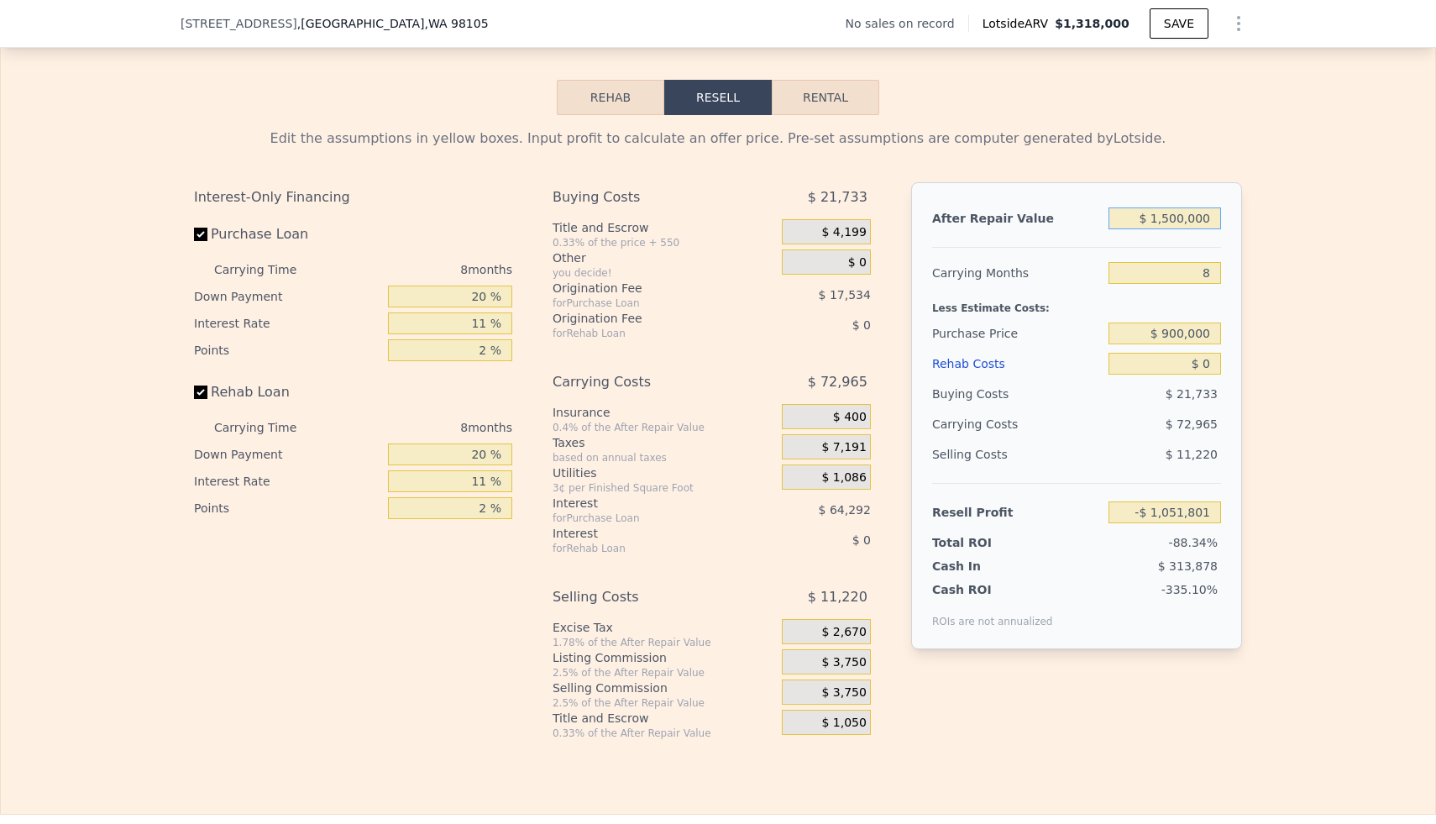
type input "$ 198,574"
type input "$ 1,500,000"
click at [1205, 360] on input "$ 0" at bounding box center [1165, 364] width 113 height 22
type input "$ 20"
type input "$ 198,554"
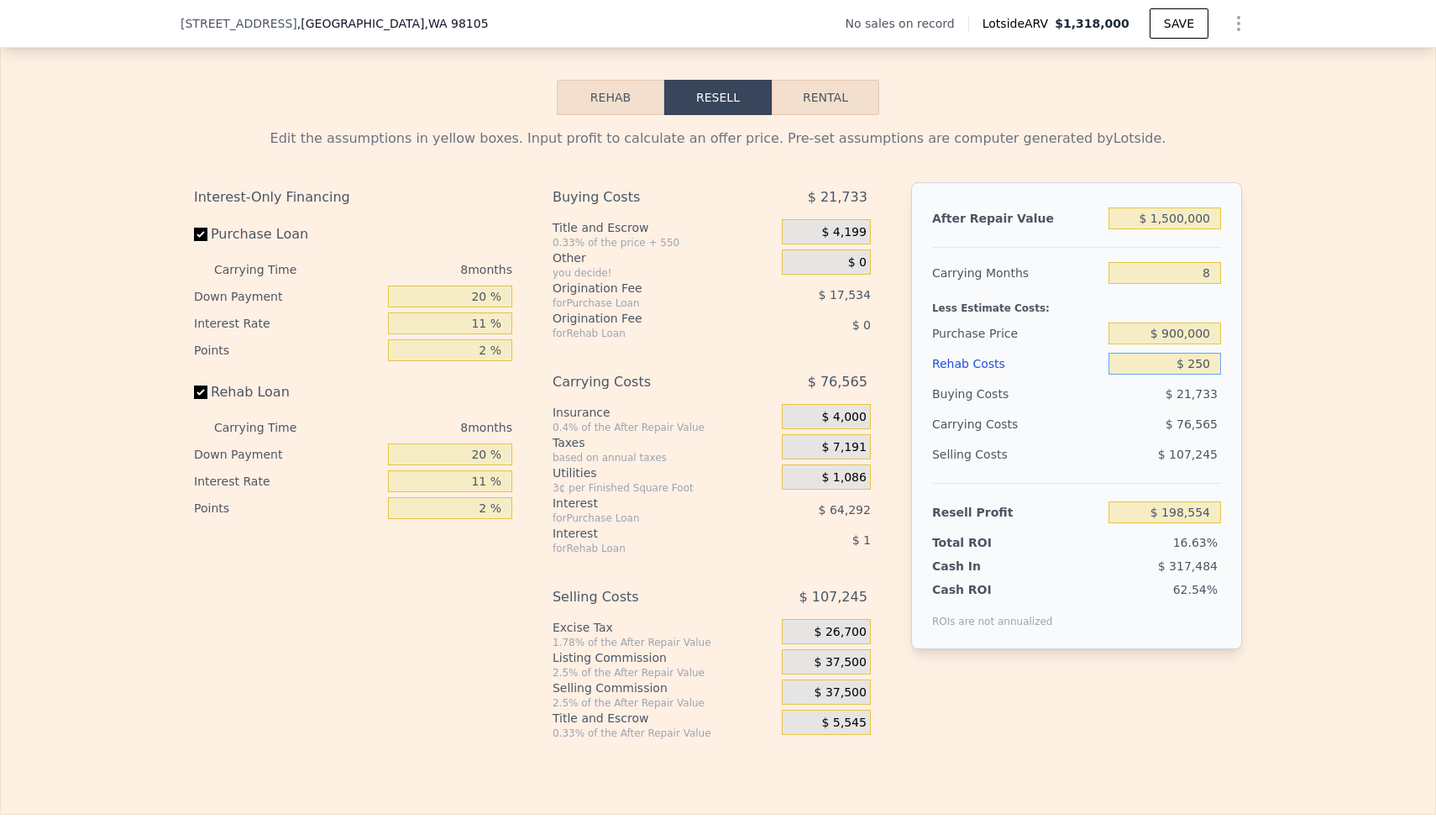
type input "$ 2,500"
type input "$ 195,890"
type input "$ 25,000"
type input "$ 171,710"
type input "$ 250,000"
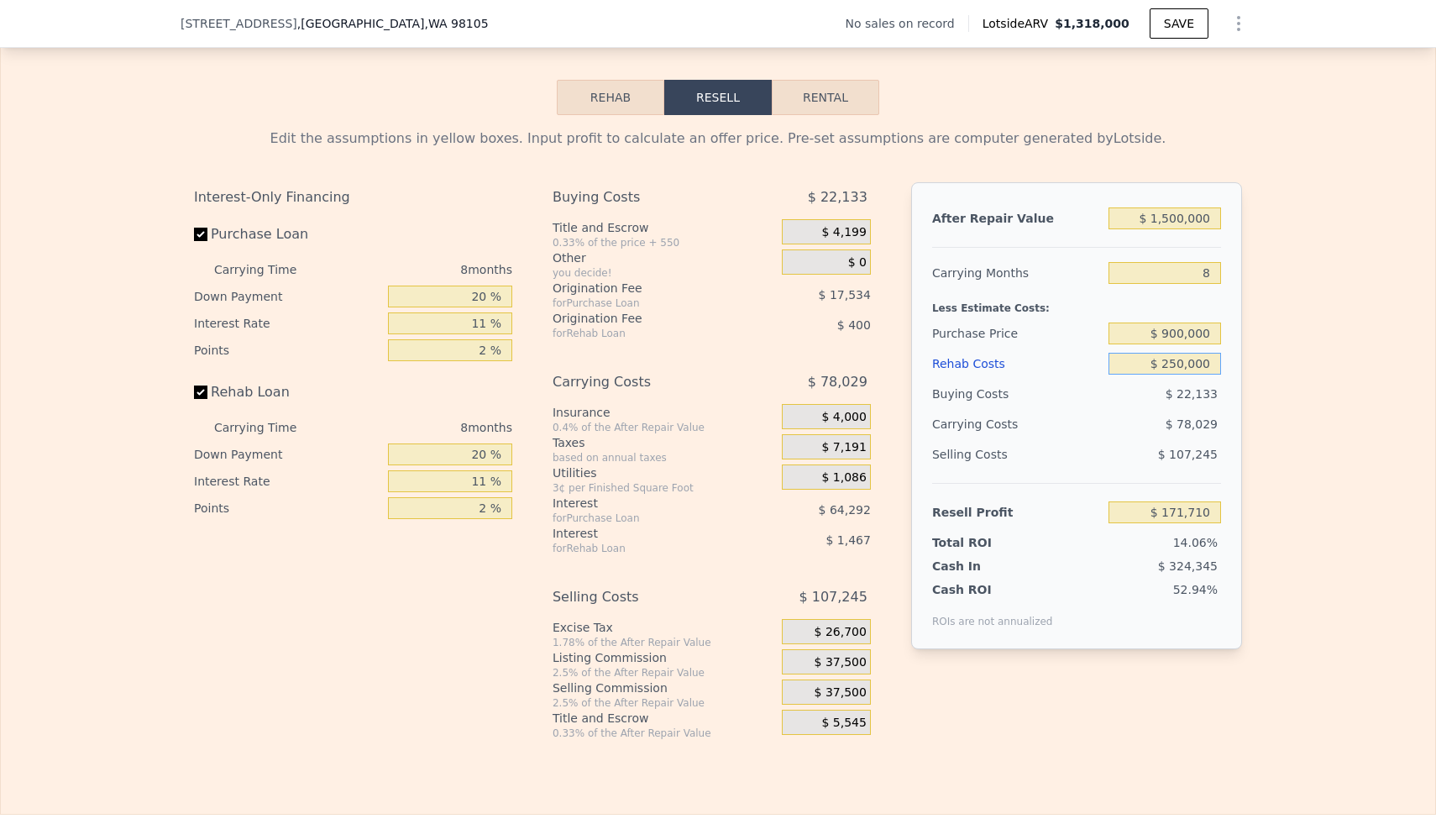
type input "-$ 70,090"
type input "$ 250,000"
click at [1326, 376] on div "Edit the assumptions in yellow boxes. Input profit to calculate an offer price.…" at bounding box center [718, 427] width 1435 height 625
click at [1197, 341] on input "$ 900,000" at bounding box center [1165, 334] width 113 height 22
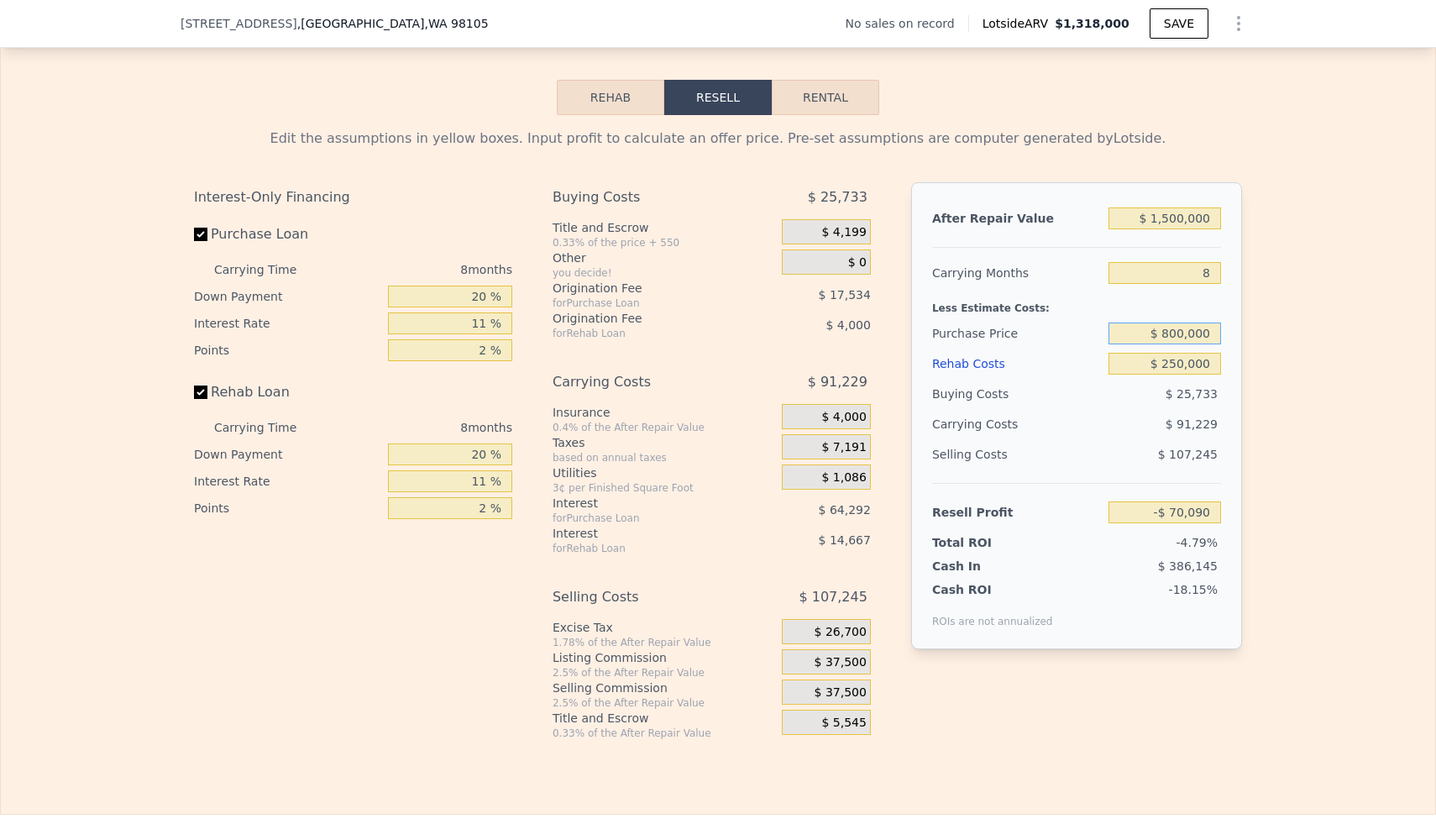
type input "$ 800,000"
type input "$ 248,864"
click at [1268, 332] on div "Edit the assumptions in yellow boxes. Input profit to calculate an offer price.…" at bounding box center [718, 427] width 1435 height 625
